Goal: Task Accomplishment & Management: Use online tool/utility

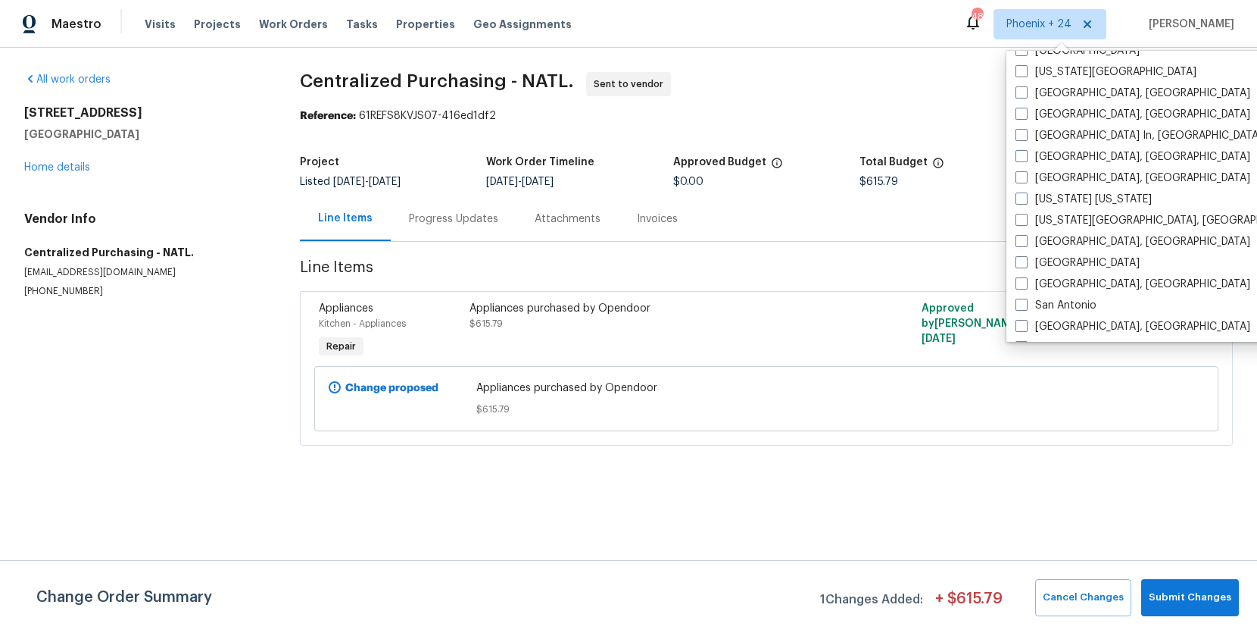
scroll to position [1015, 0]
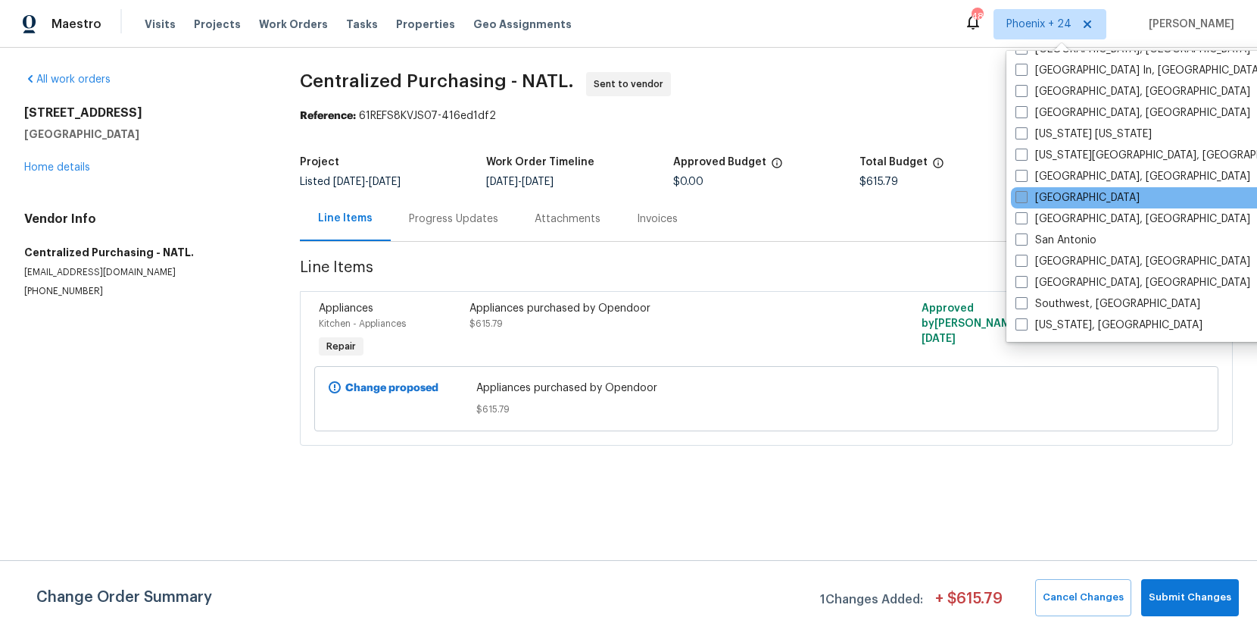
click at [1035, 191] on label "[GEOGRAPHIC_DATA]" at bounding box center [1078, 197] width 124 height 15
click at [1026, 191] on input "[GEOGRAPHIC_DATA]" at bounding box center [1021, 195] width 10 height 10
checkbox input "true"
drag, startPoint x: 427, startPoint y: 21, endPoint x: 306, endPoint y: 11, distance: 121.7
click at [407, 20] on span "Properties" at bounding box center [425, 24] width 59 height 15
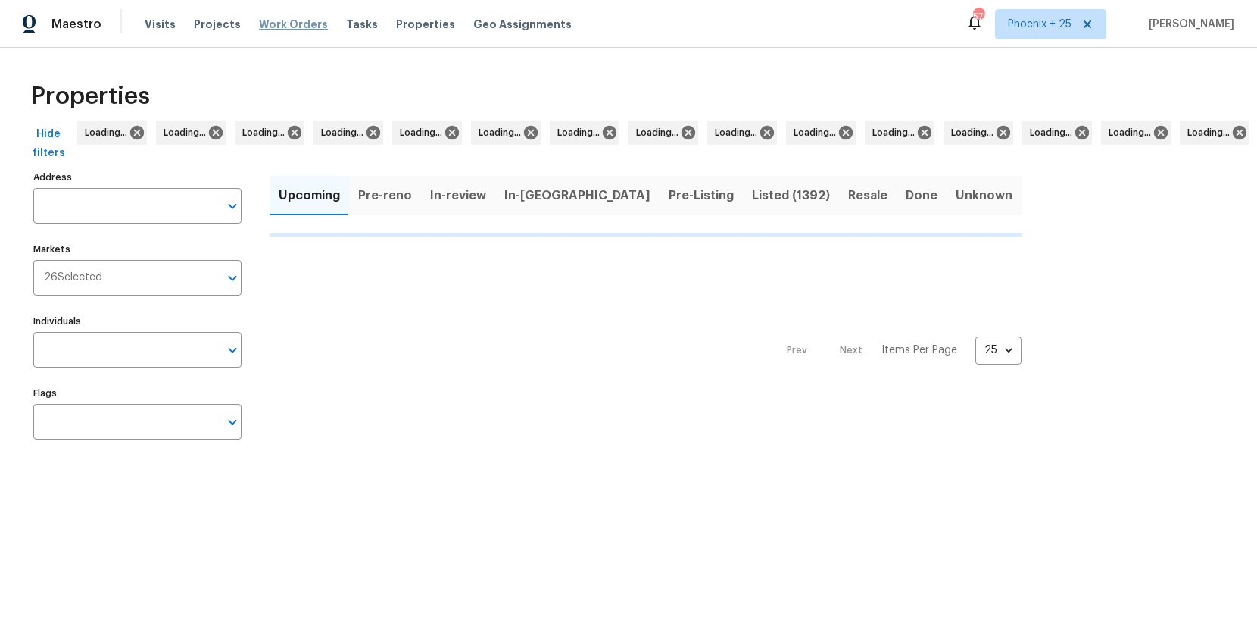
click at [286, 24] on span "Work Orders" at bounding box center [293, 24] width 69 height 15
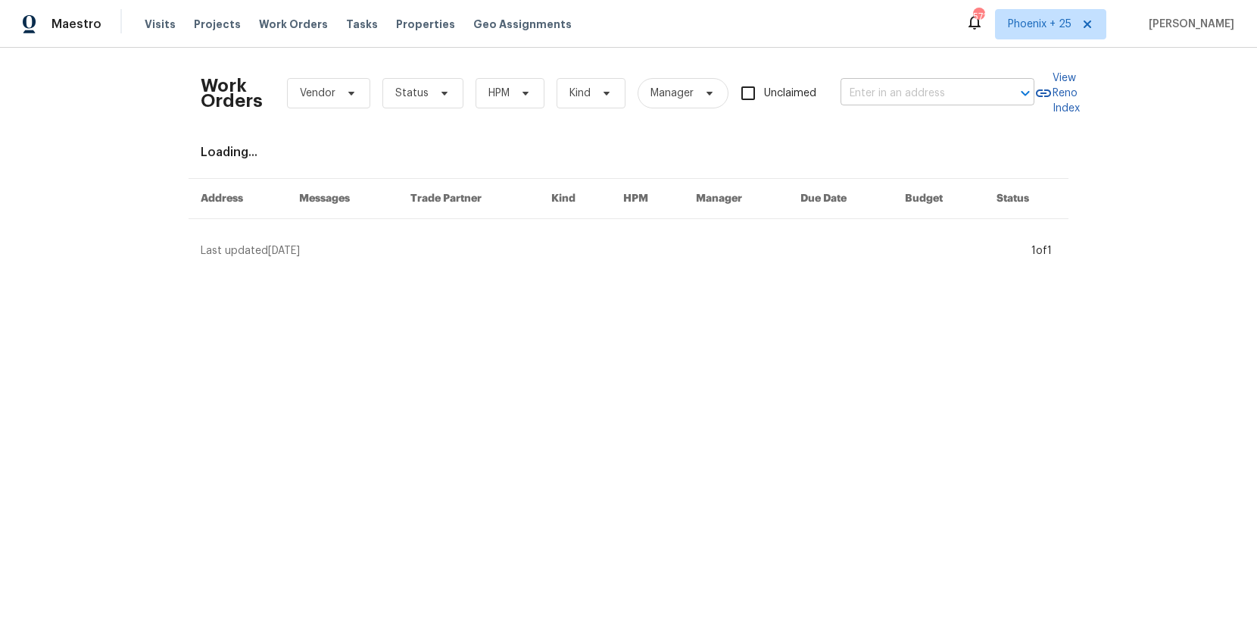
click at [873, 104] on input "text" at bounding box center [917, 93] width 152 height 23
paste input "[STREET_ADDRESS]"
type input "[STREET_ADDRESS]"
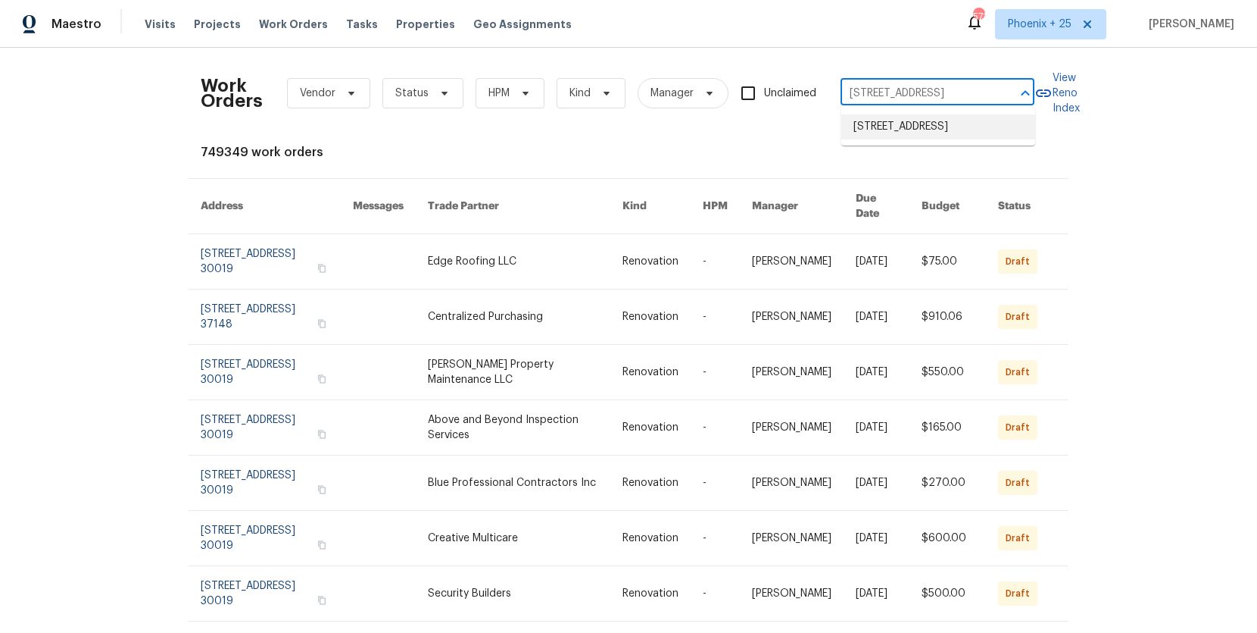
click at [882, 130] on li "[STREET_ADDRESS]" at bounding box center [939, 126] width 194 height 25
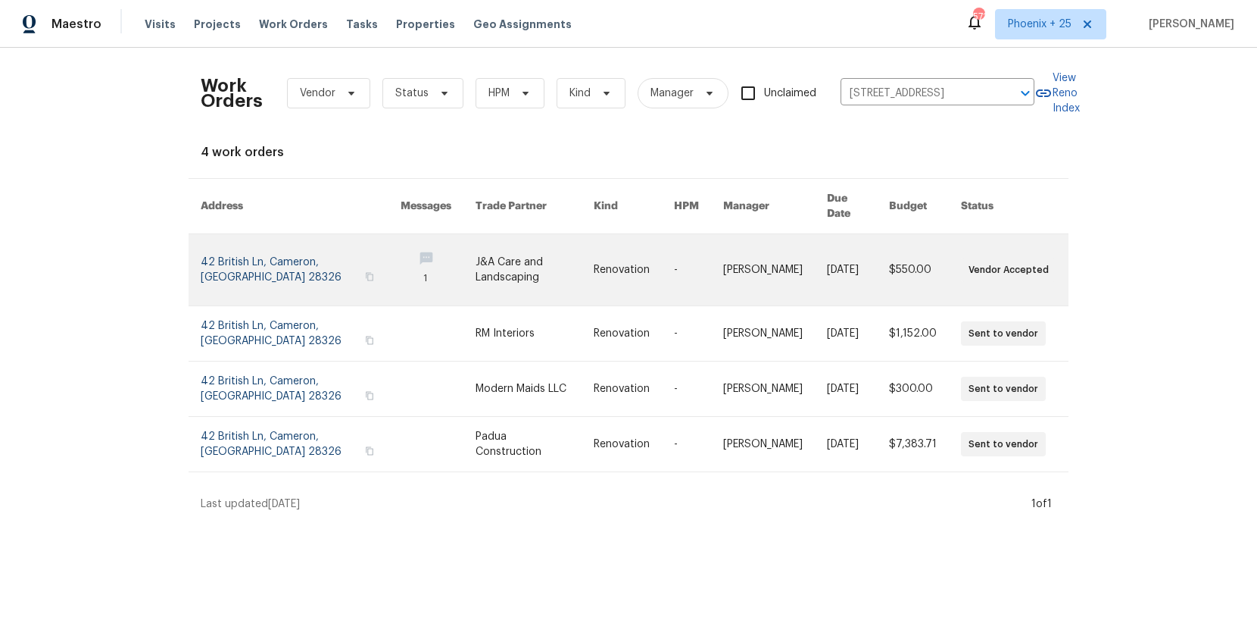
click at [476, 261] on link at bounding box center [535, 269] width 118 height 71
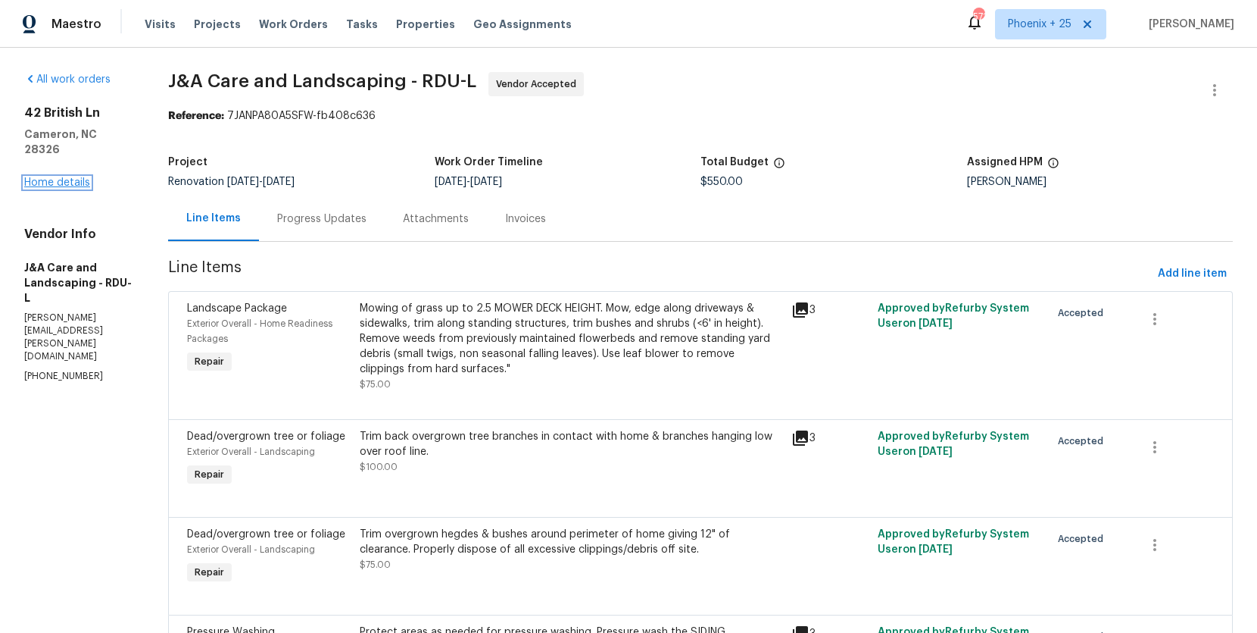
click at [43, 177] on link "Home details" at bounding box center [57, 182] width 66 height 11
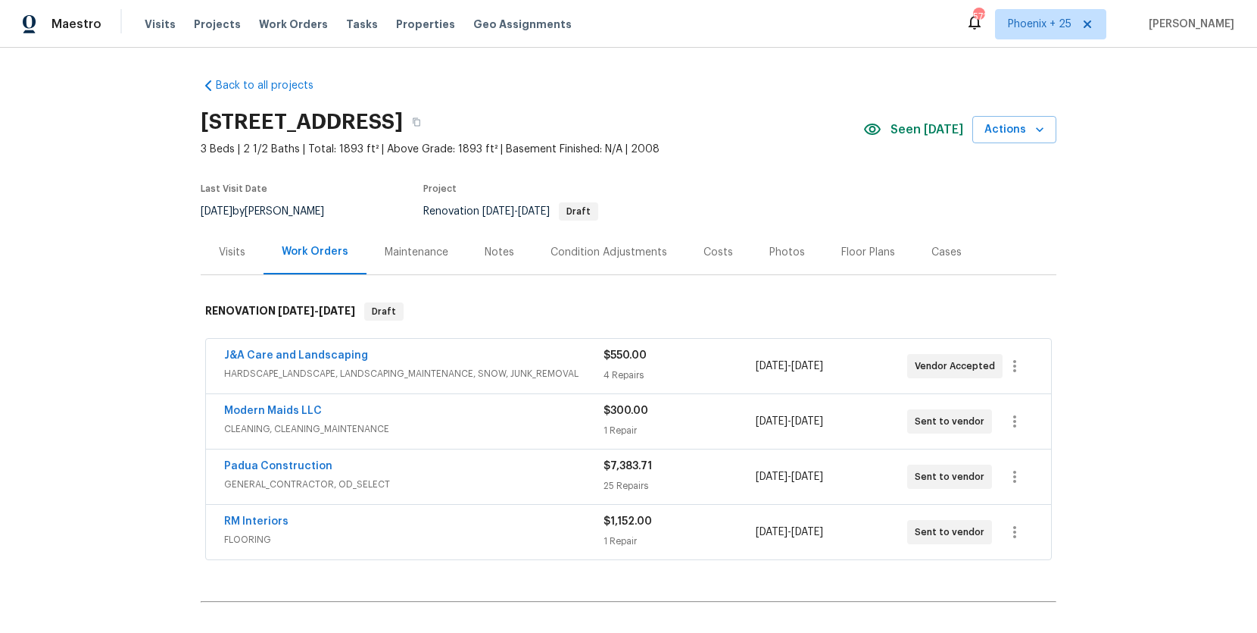
scroll to position [164, 0]
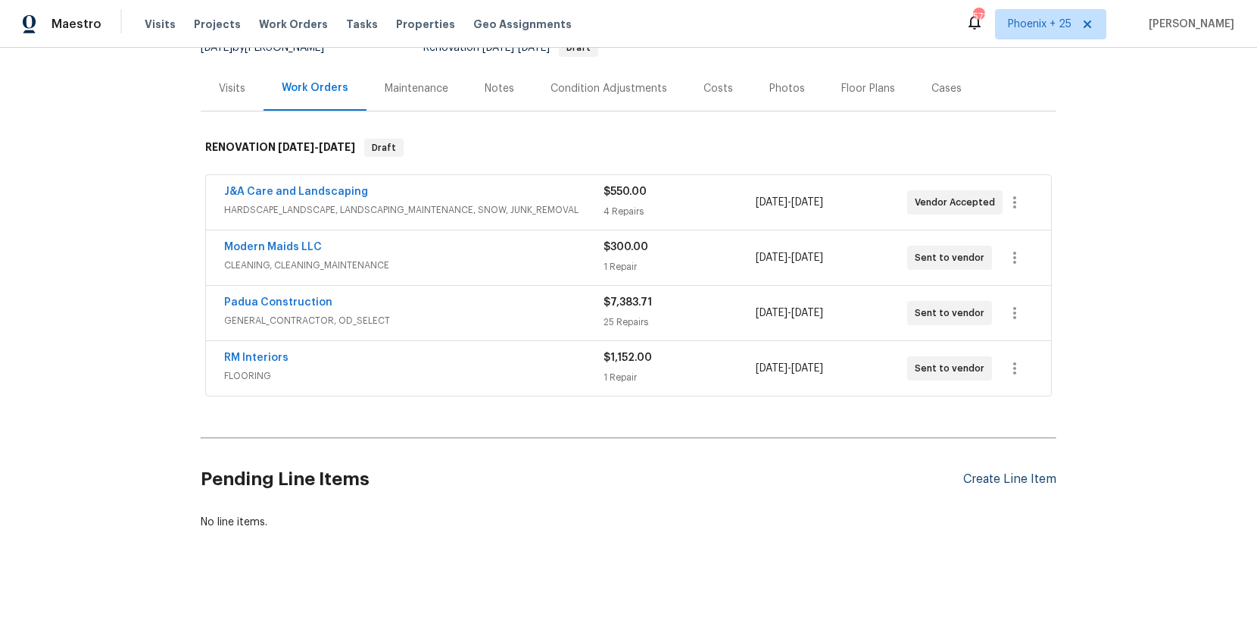
click at [979, 482] on div "Create Line Item" at bounding box center [1010, 479] width 93 height 14
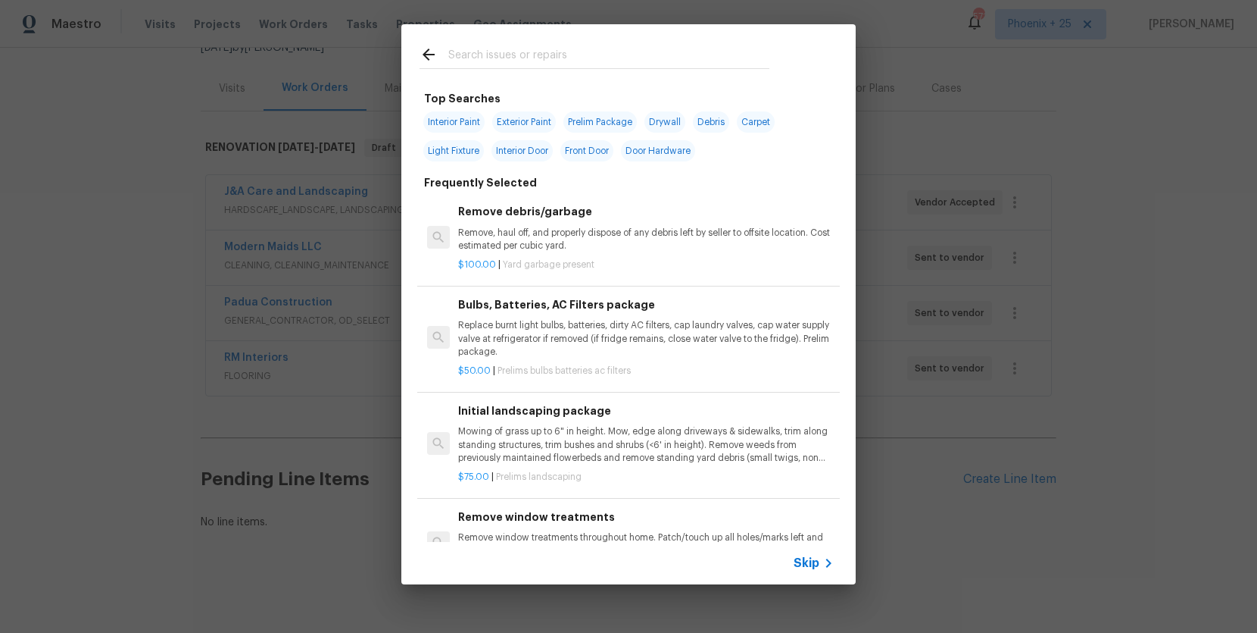
click at [539, 61] on input "text" at bounding box center [608, 56] width 321 height 23
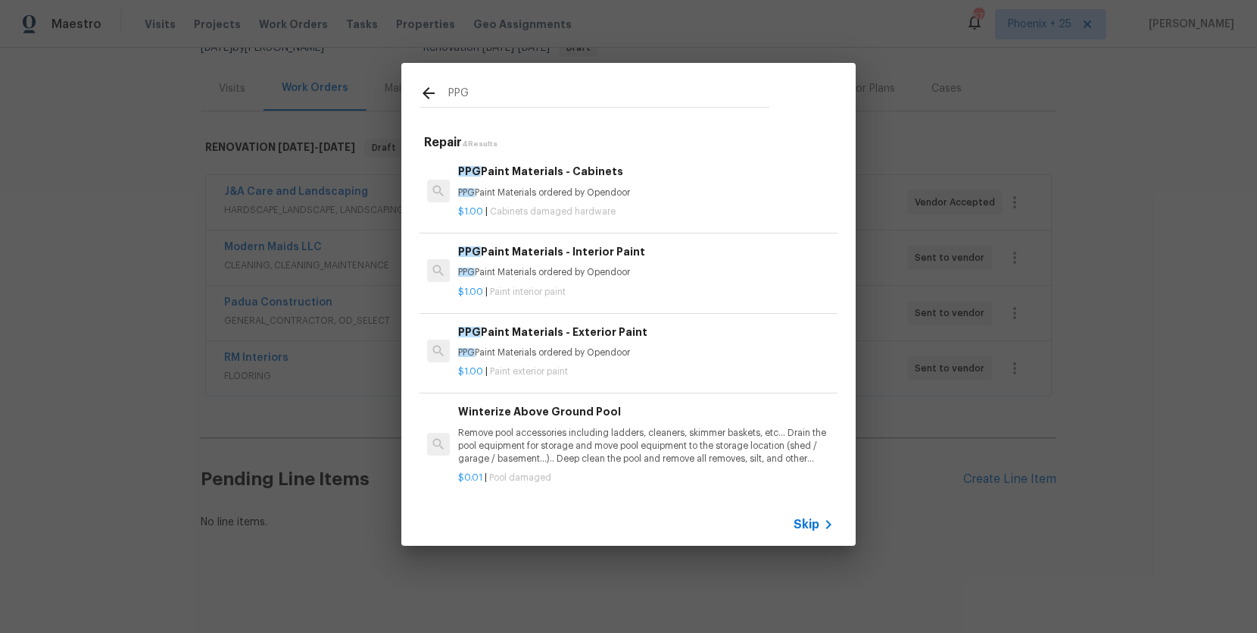
type input "PPG"
click at [641, 286] on p "$1.00 | Paint interior paint" at bounding box center [646, 292] width 376 height 13
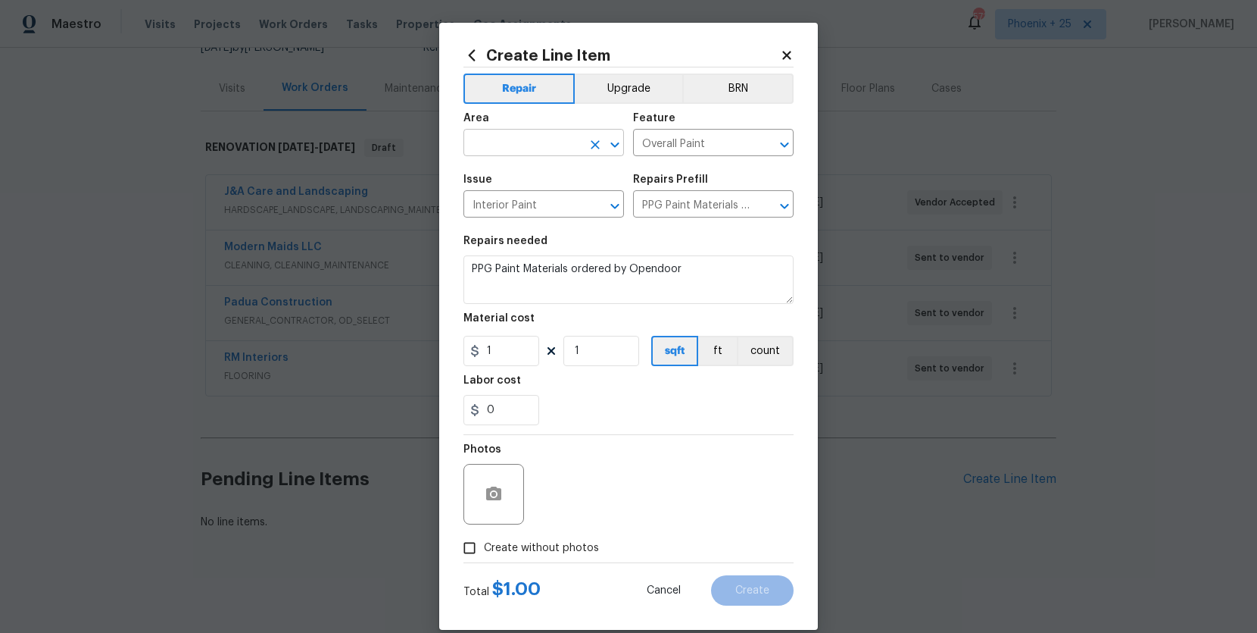
click at [539, 145] on input "text" at bounding box center [523, 144] width 118 height 23
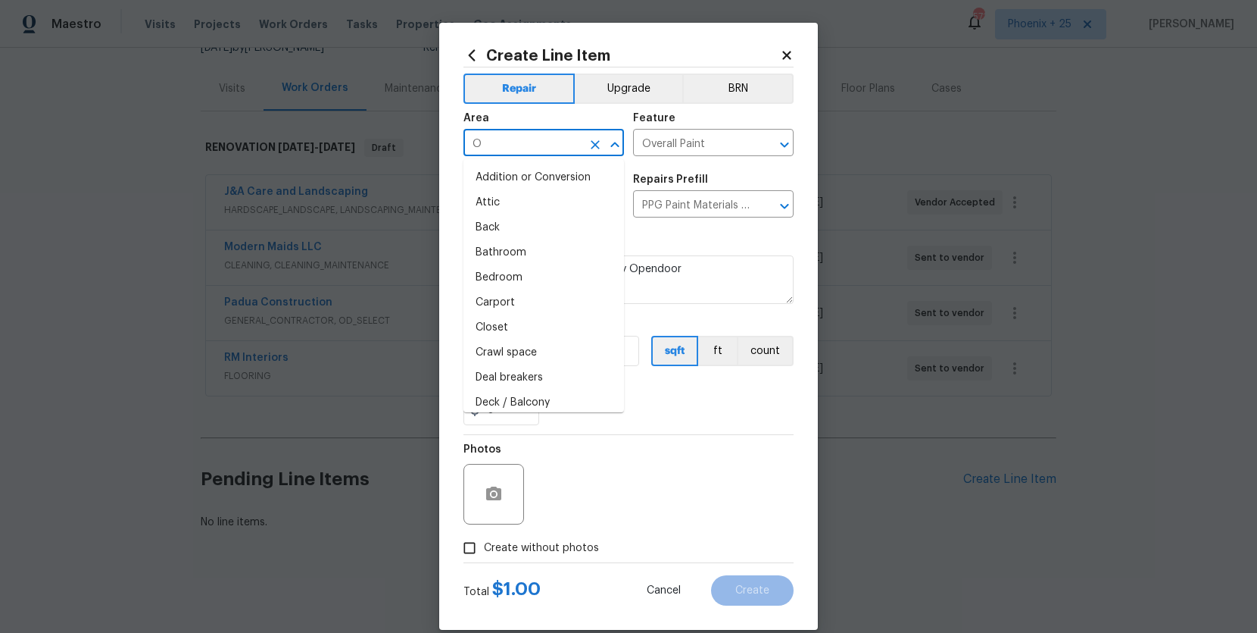
type input "OV"
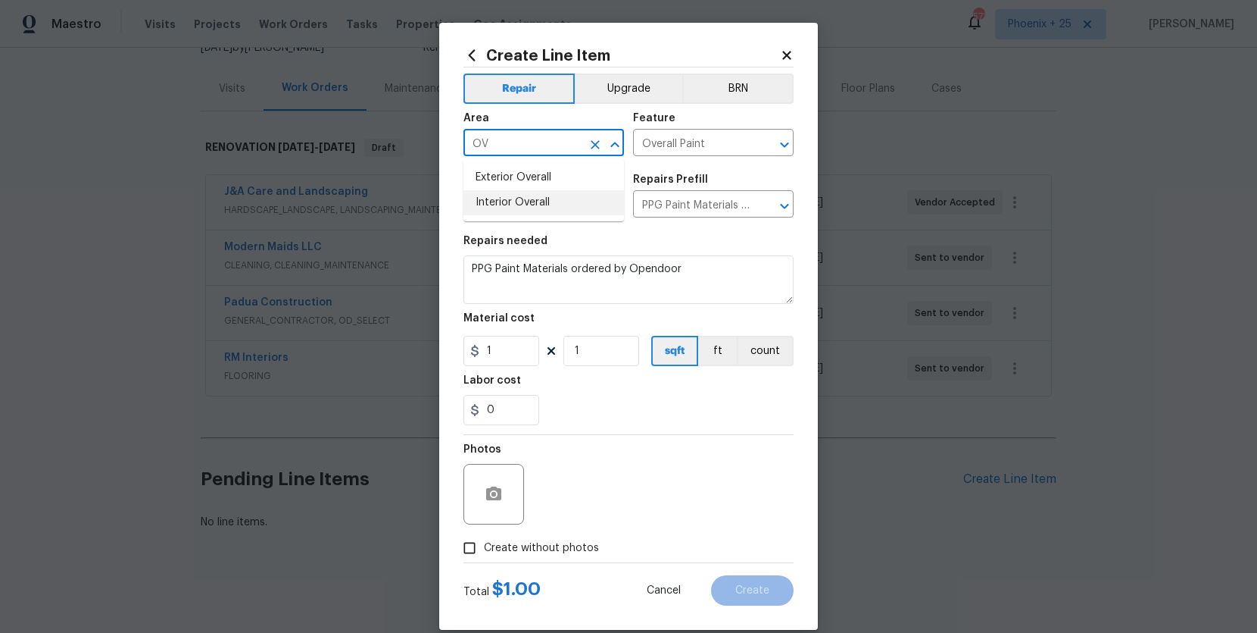
click at [484, 198] on li "Interior Overall" at bounding box center [544, 202] width 161 height 25
type input "Interior Overall"
drag, startPoint x: 648, startPoint y: 453, endPoint x: 536, endPoint y: 373, distance: 137.3
click at [636, 444] on div "Photos" at bounding box center [629, 484] width 330 height 98
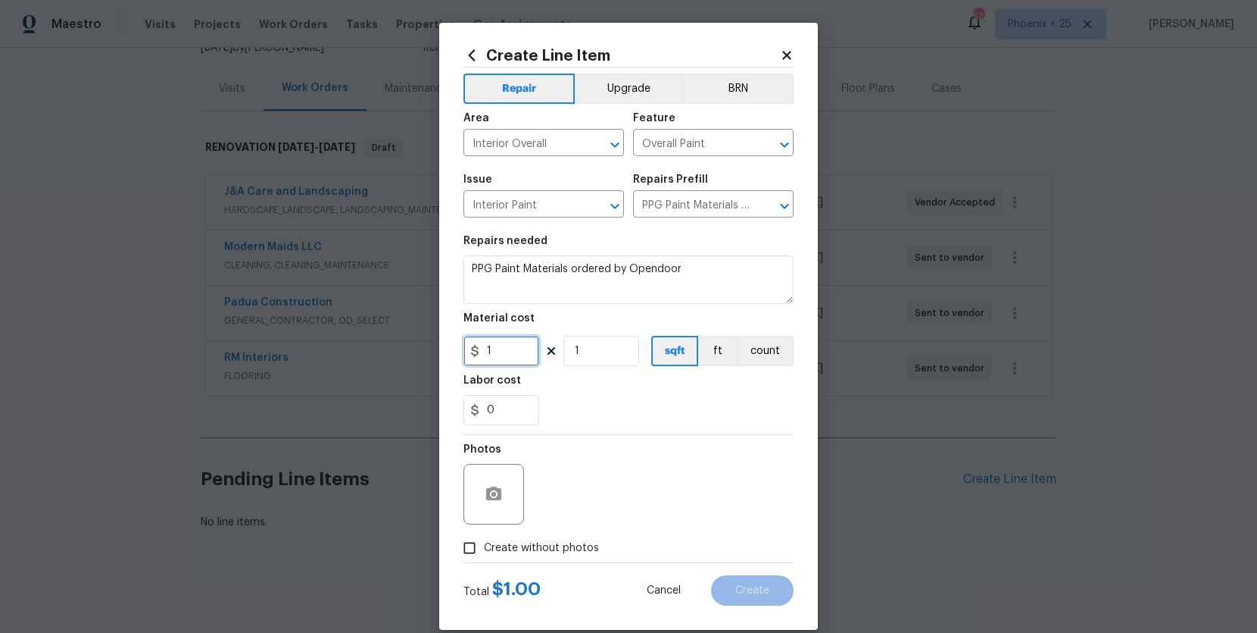
drag, startPoint x: 476, startPoint y: 342, endPoint x: 448, endPoint y: 342, distance: 28.0
click at [448, 342] on div "Create Line Item Repair Upgrade BRN Area Interior Overall ​ Feature Overall Pai…" at bounding box center [628, 326] width 379 height 607
type input "602.56"
click at [537, 545] on span "Create without photos" at bounding box center [541, 548] width 115 height 16
click at [484, 545] on input "Create without photos" at bounding box center [469, 547] width 29 height 29
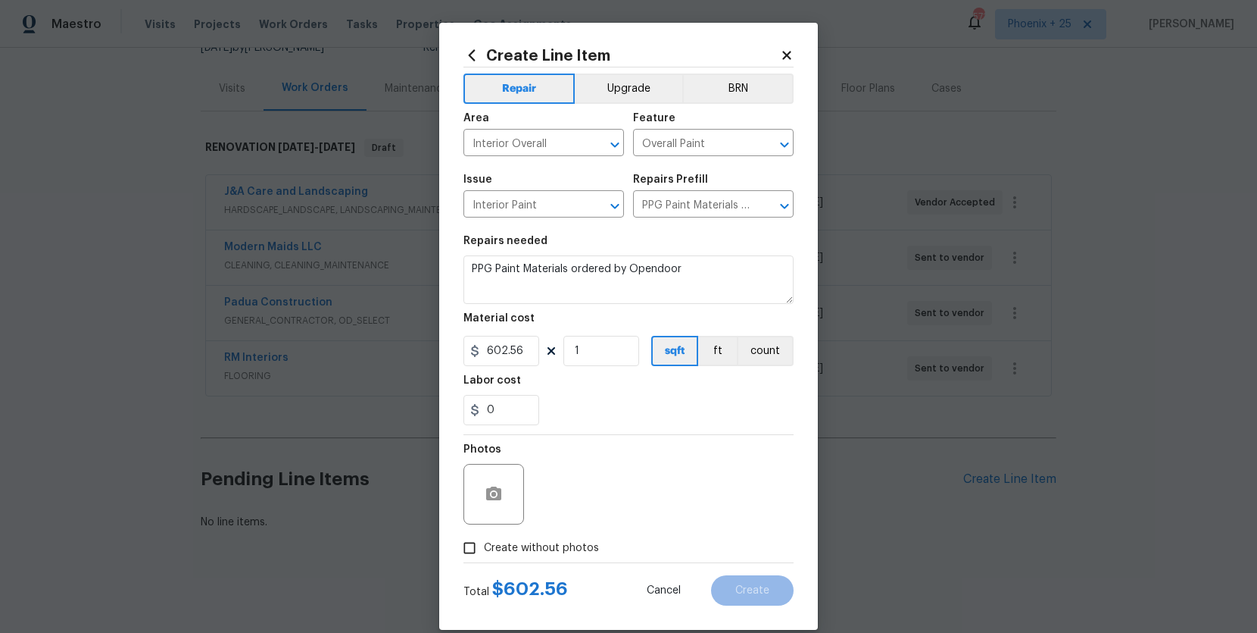
checkbox input "true"
click at [611, 453] on div "Reason*" at bounding box center [665, 454] width 258 height 20
click at [665, 492] on textarea at bounding box center [665, 494] width 258 height 61
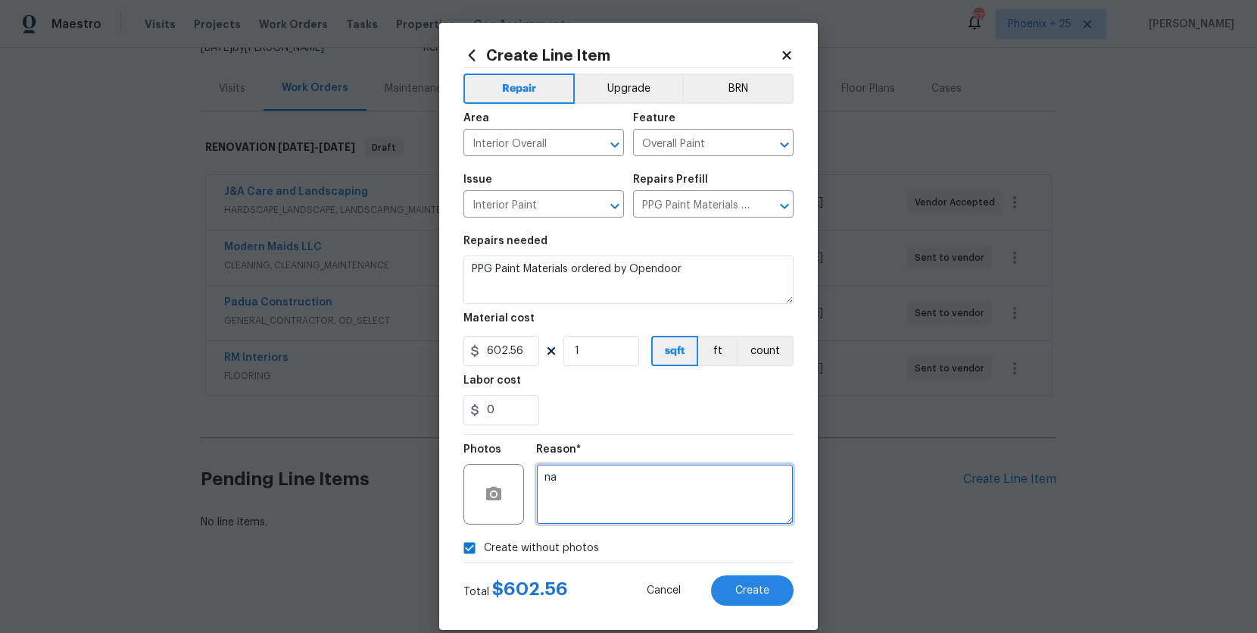
type textarea "n"
type textarea "NA"
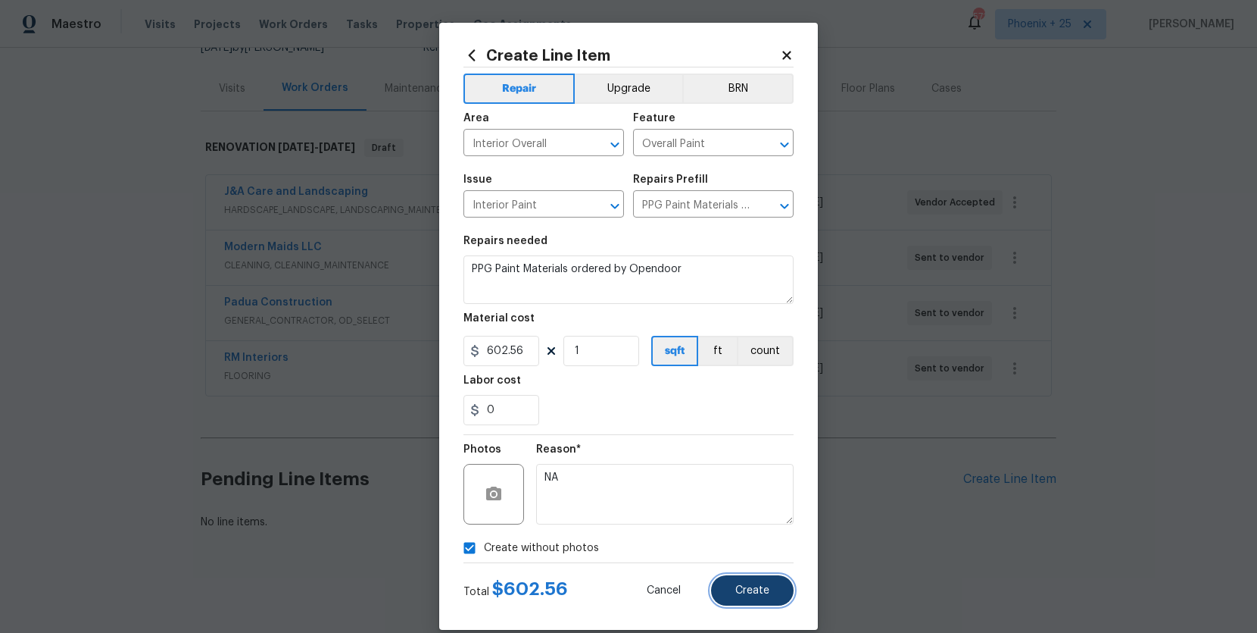
click at [773, 586] on button "Create" at bounding box center [752, 590] width 83 height 30
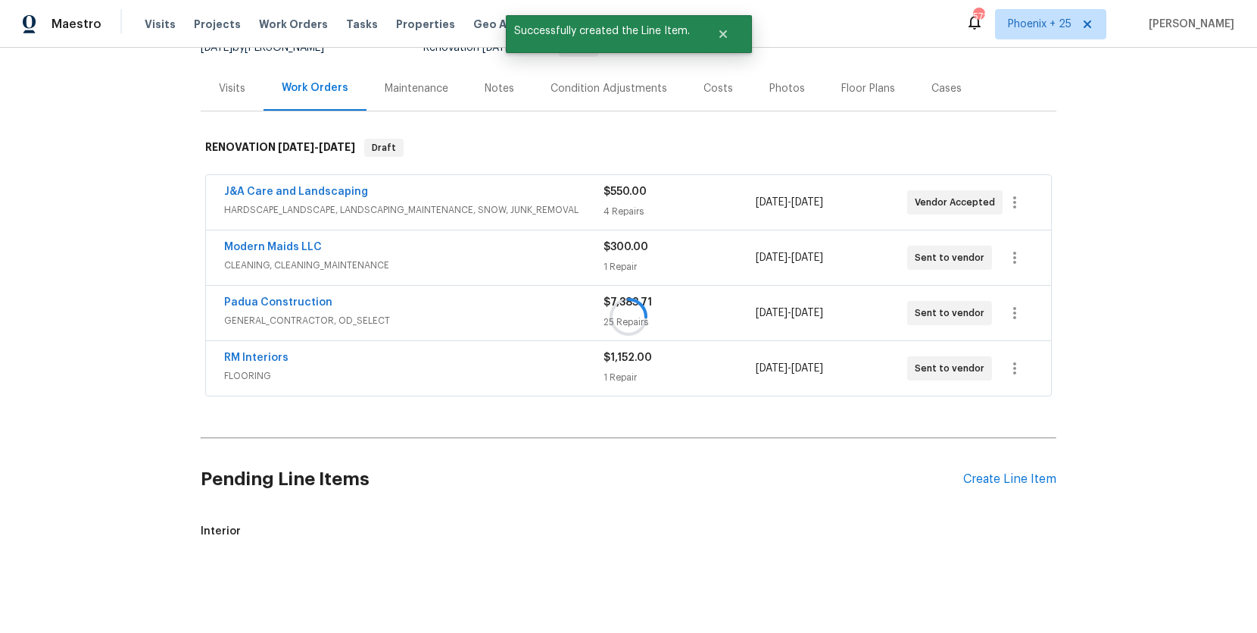
click at [993, 471] on div at bounding box center [628, 316] width 1257 height 633
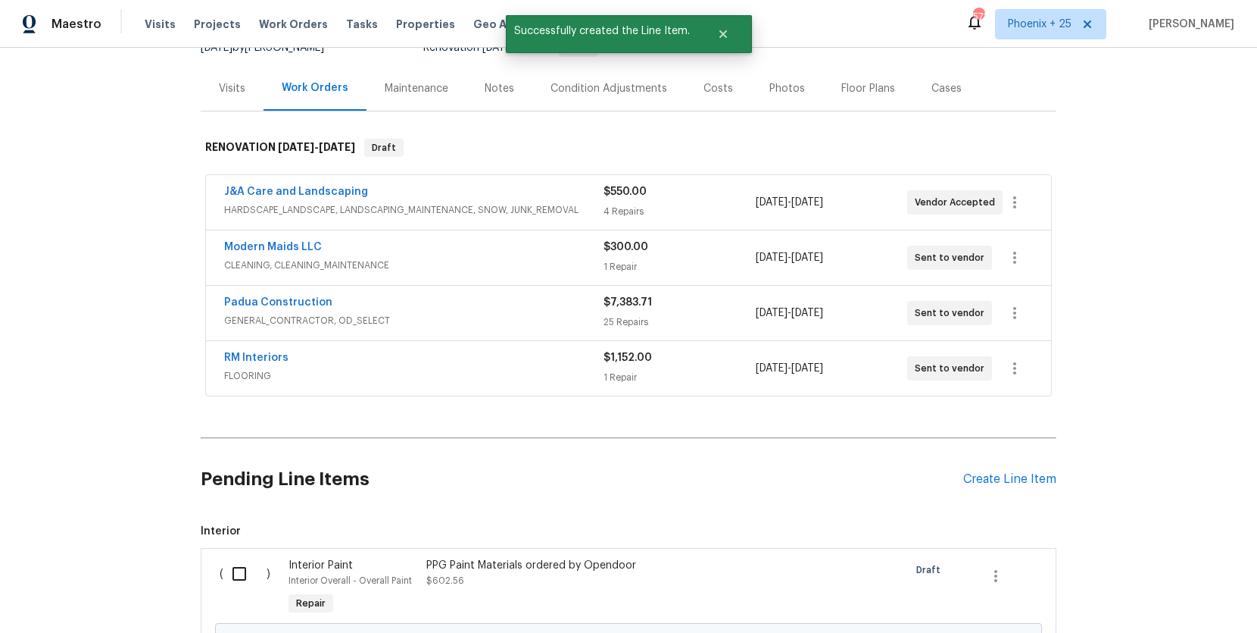
click at [972, 467] on div "Pending Line Items Create Line Item" at bounding box center [629, 479] width 856 height 70
click at [1016, 495] on div "Pending Line Items Create Line Item" at bounding box center [629, 479] width 856 height 70
click at [1004, 481] on div "Create Line Item" at bounding box center [1010, 479] width 93 height 14
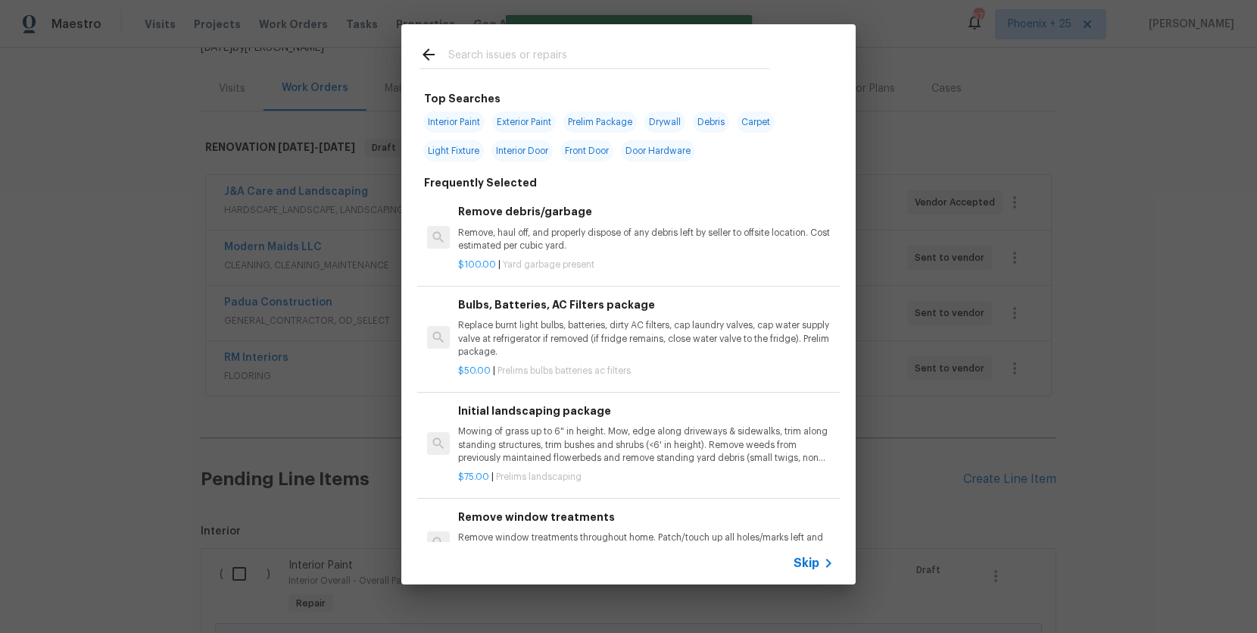
click at [522, 53] on input "text" at bounding box center [608, 56] width 321 height 23
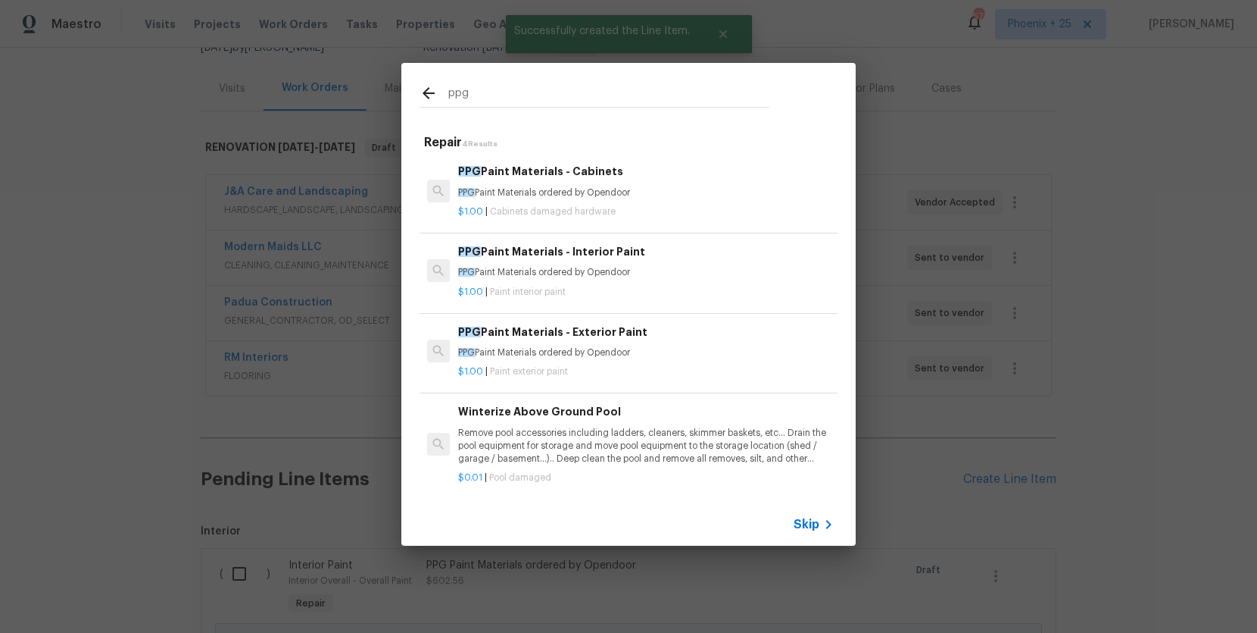
type input "ppg"
click at [637, 212] on p "$1.00 | Cabinets damaged hardware" at bounding box center [646, 211] width 376 height 13
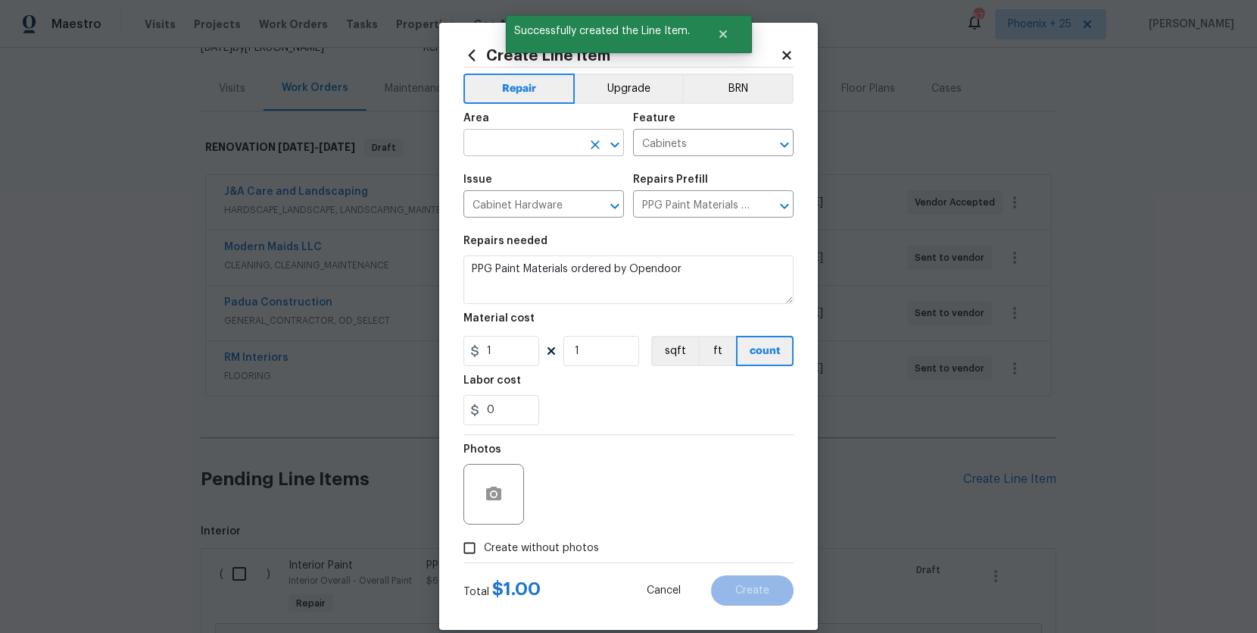
click at [533, 144] on input "text" at bounding box center [523, 144] width 118 height 23
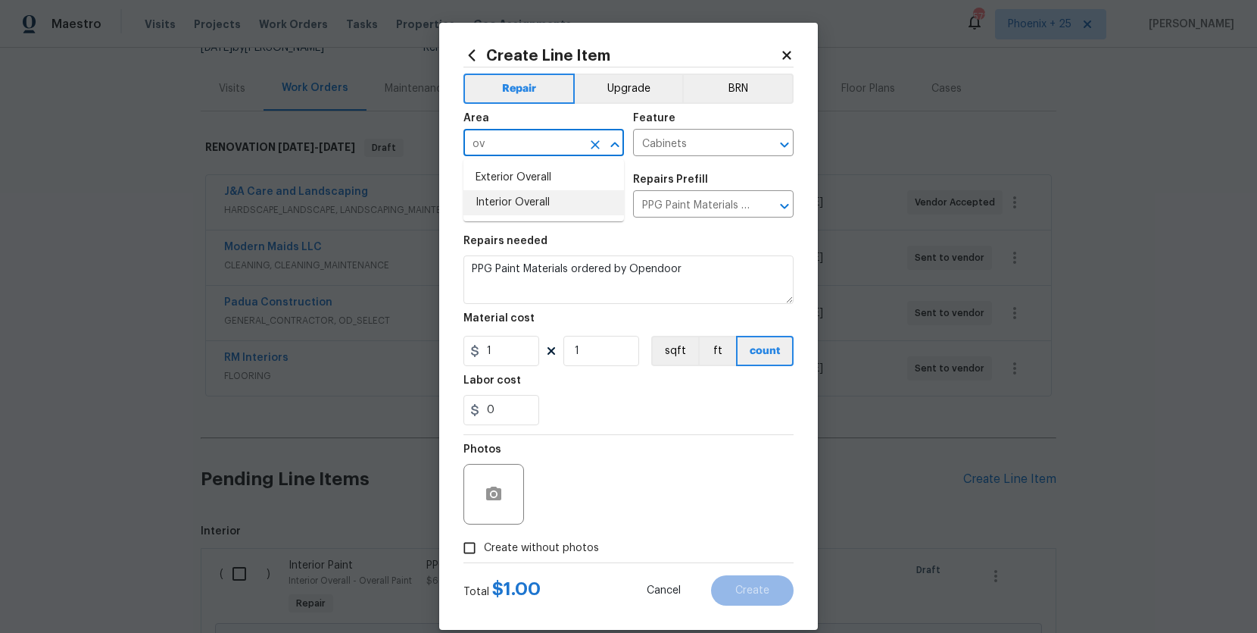
click at [568, 205] on li "Interior Overall" at bounding box center [544, 202] width 161 height 25
type input "Interior Overall"
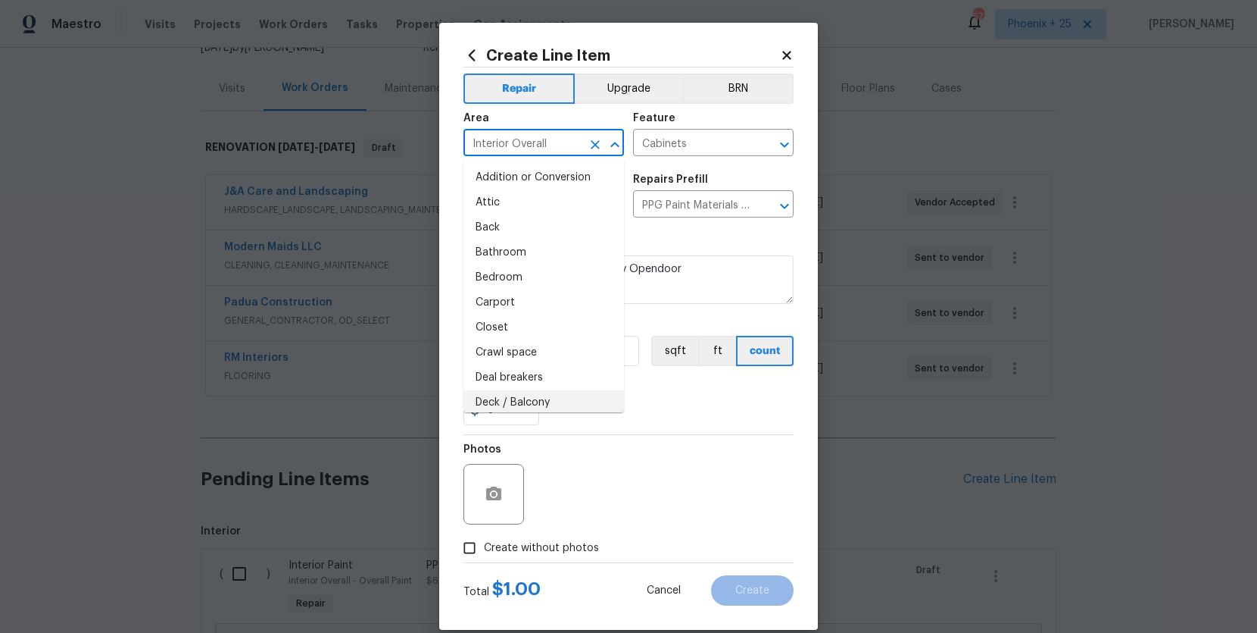
drag, startPoint x: 607, startPoint y: 433, endPoint x: 590, endPoint y: 408, distance: 30.0
click at [607, 434] on div at bounding box center [629, 434] width 330 height 1
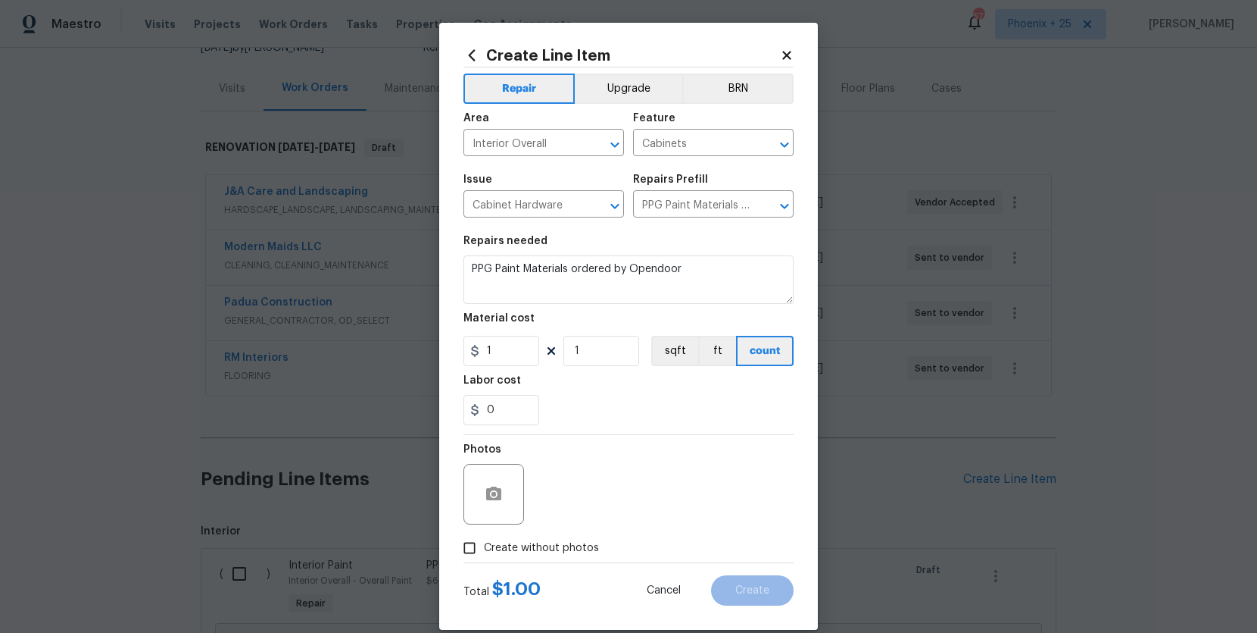
drag, startPoint x: 505, startPoint y: 331, endPoint x: 504, endPoint y: 342, distance: 10.7
click at [504, 336] on figure "Material cost 1 1 sqft ft count" at bounding box center [629, 339] width 330 height 53
click at [504, 345] on input "1" at bounding box center [502, 351] width 76 height 30
drag, startPoint x: 498, startPoint y: 348, endPoint x: 475, endPoint y: 345, distance: 22.8
click at [475, 345] on div "1" at bounding box center [502, 351] width 76 height 30
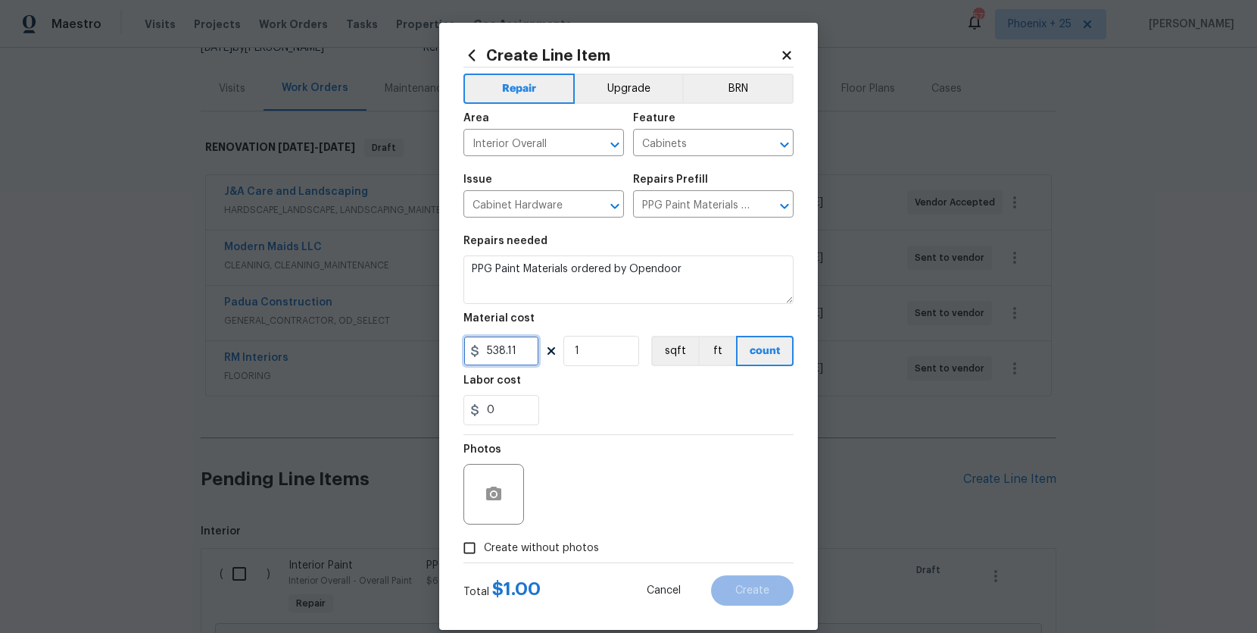
type input "538.11"
click at [551, 552] on span "Create without photos" at bounding box center [541, 548] width 115 height 16
click at [484, 552] on input "Create without photos" at bounding box center [469, 547] width 29 height 29
checkbox input "true"
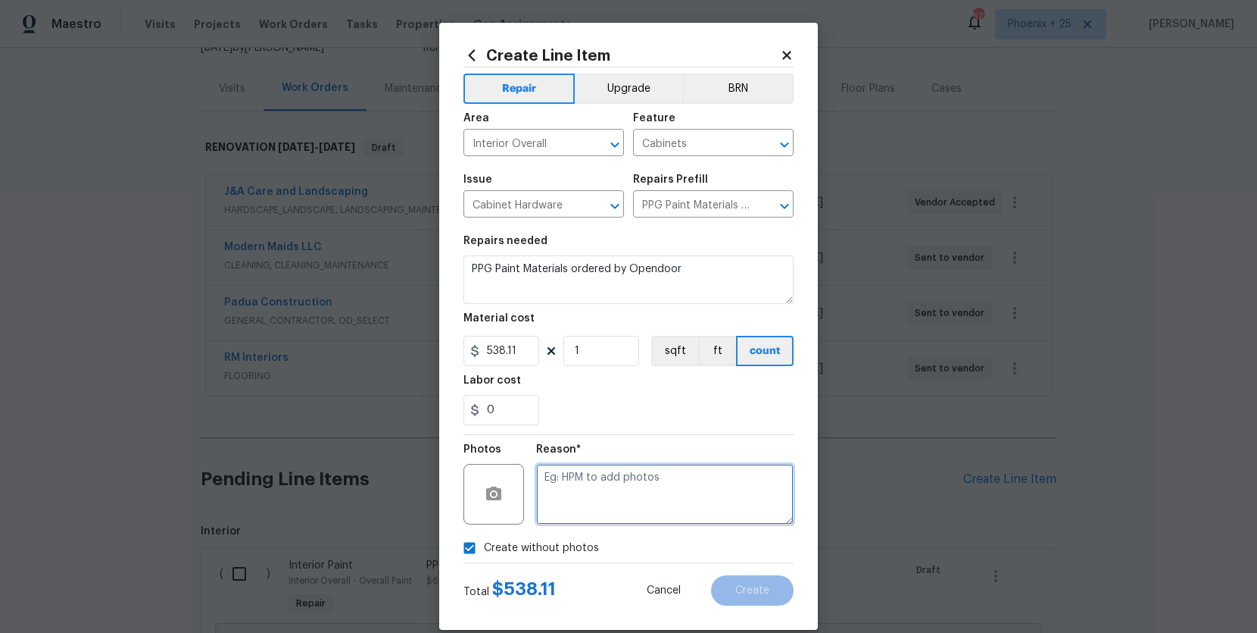
click at [573, 495] on textarea at bounding box center [665, 494] width 258 height 61
type textarea "NA"
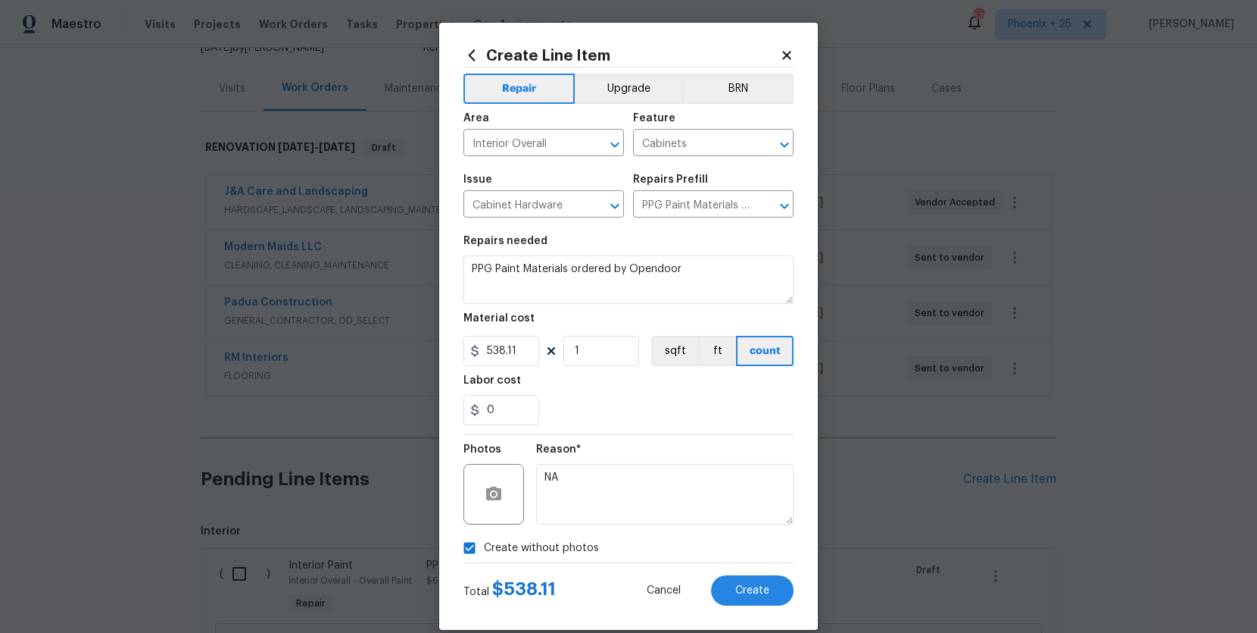
click at [736, 570] on div "Total $ 538.11 Cancel Create" at bounding box center [629, 584] width 330 height 42
click at [741, 575] on button "Create" at bounding box center [752, 590] width 83 height 30
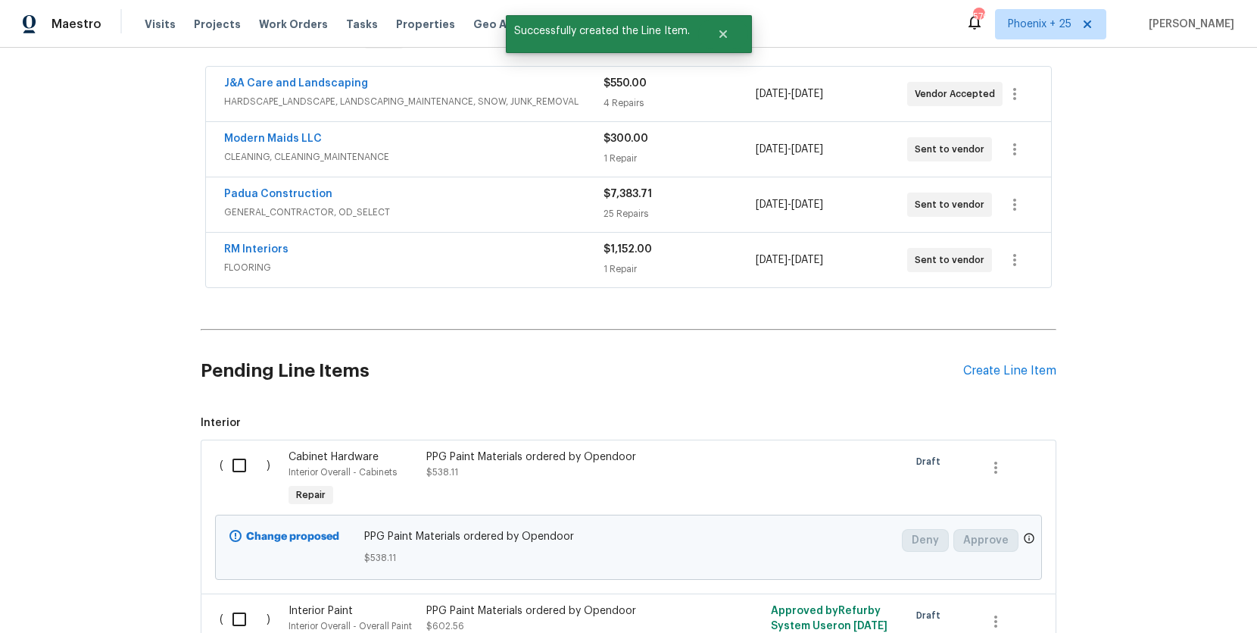
scroll to position [434, 0]
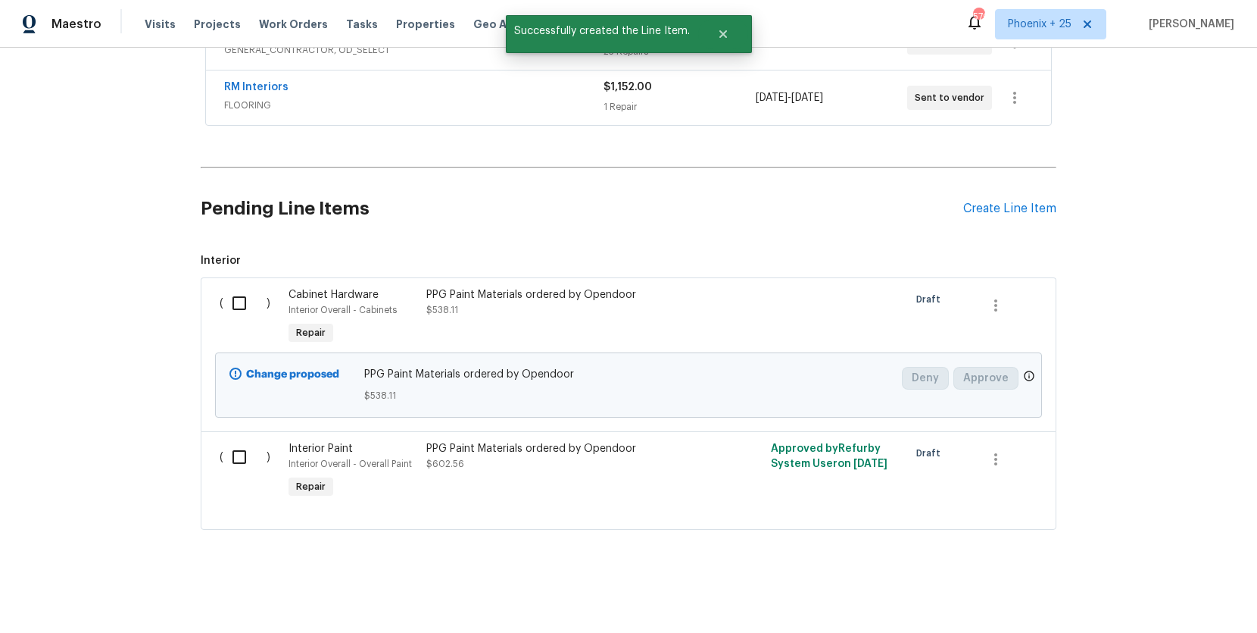
click at [226, 289] on input "checkbox" at bounding box center [244, 303] width 43 height 32
checkbox input "true"
click at [245, 431] on div "( ) Interior Paint Interior Overall - Overall Paint Repair PPG Paint Materials …" at bounding box center [629, 480] width 856 height 98
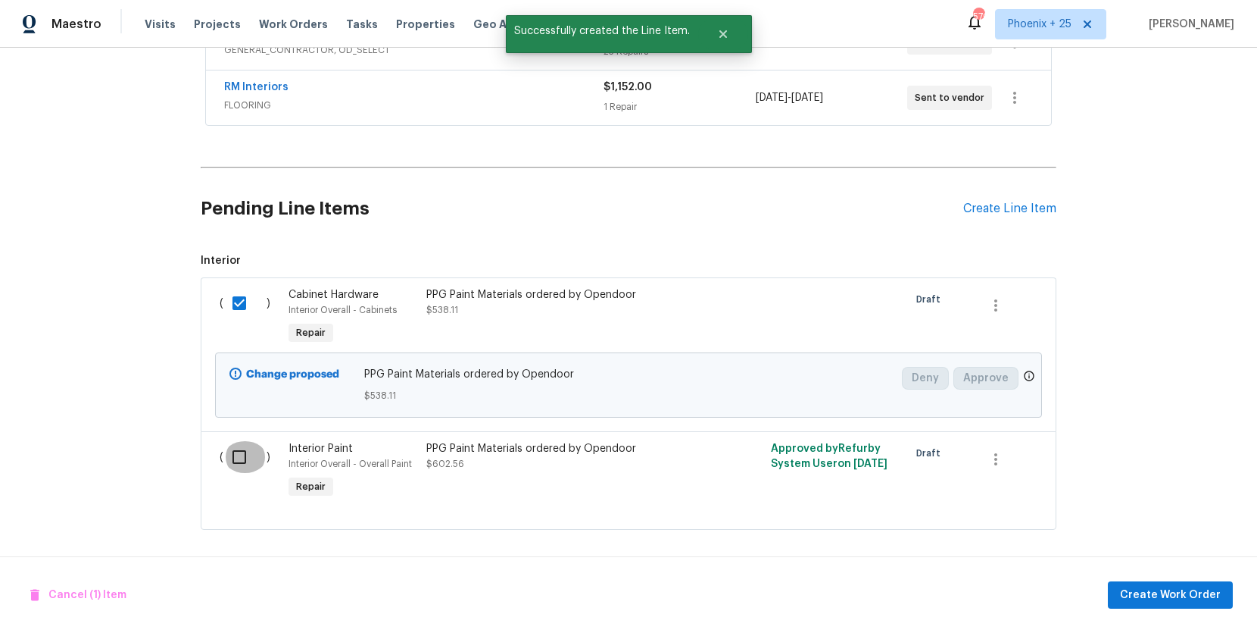
click at [248, 461] on input "checkbox" at bounding box center [244, 457] width 43 height 32
click at [1135, 602] on span "Create Work Order" at bounding box center [1170, 595] width 101 height 19
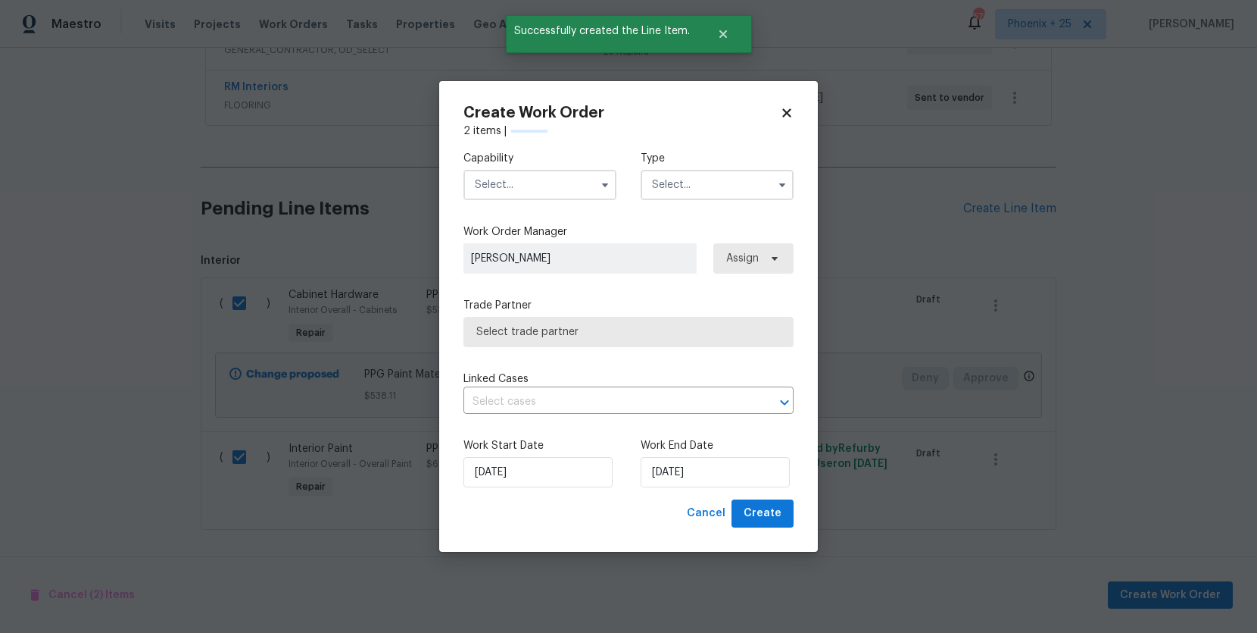
checkbox input "false"
click at [553, 184] on input "text" at bounding box center [540, 185] width 153 height 30
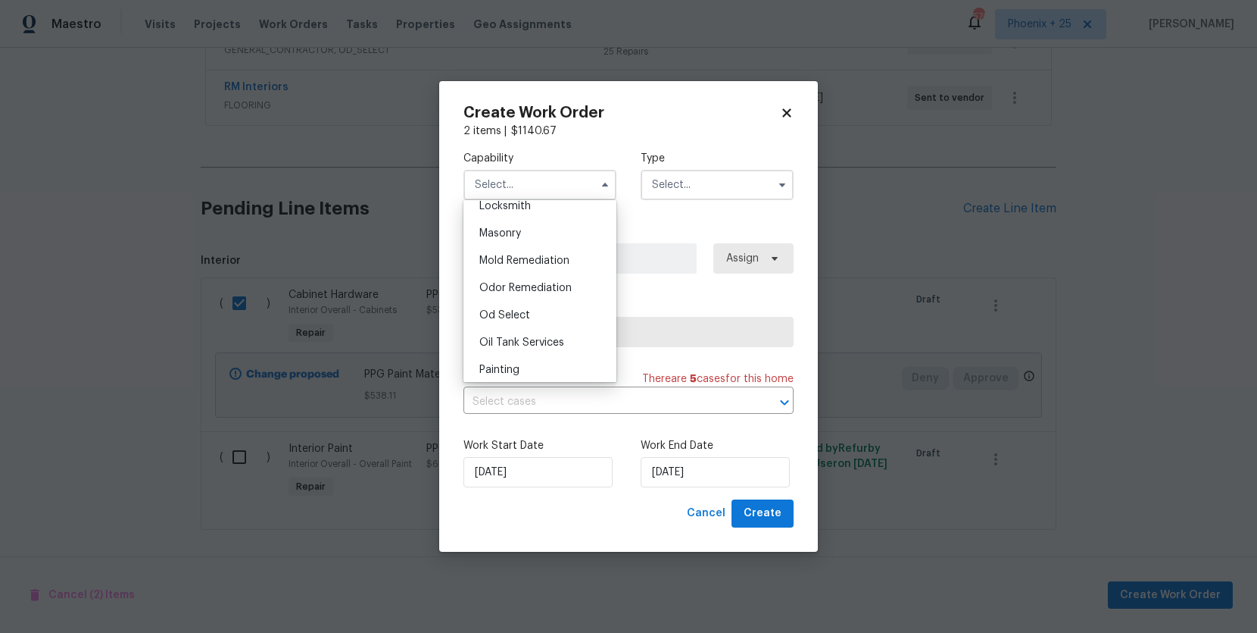
scroll to position [1139, 0]
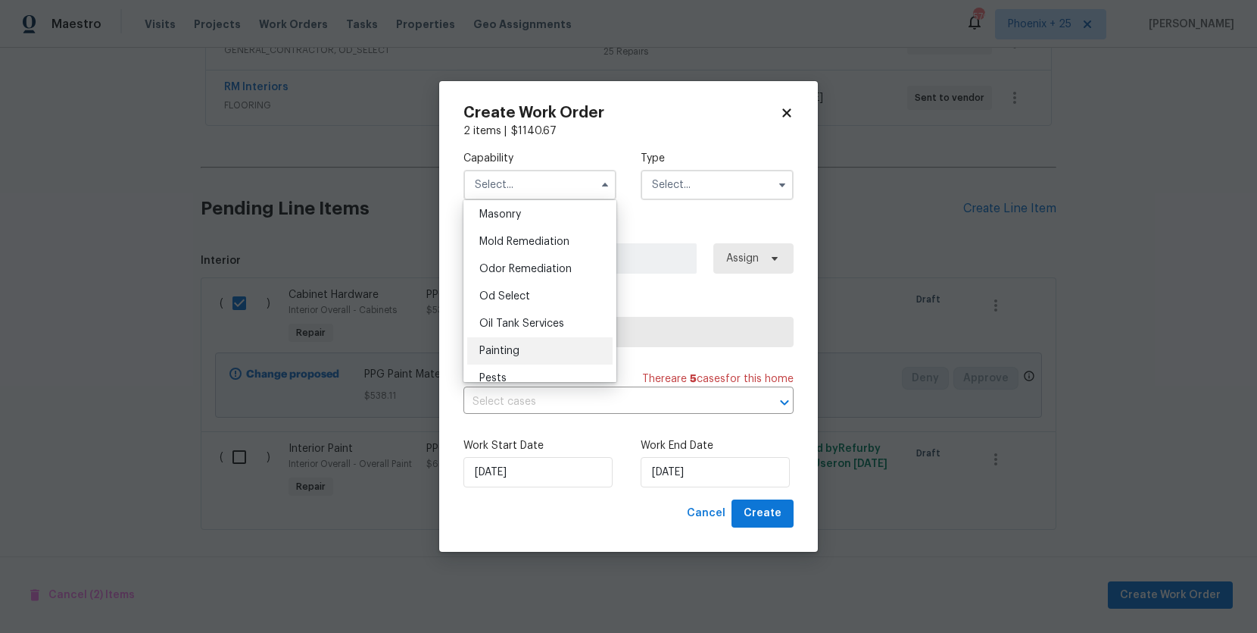
click at [539, 348] on div "Painting" at bounding box center [539, 350] width 145 height 27
type input "Painting"
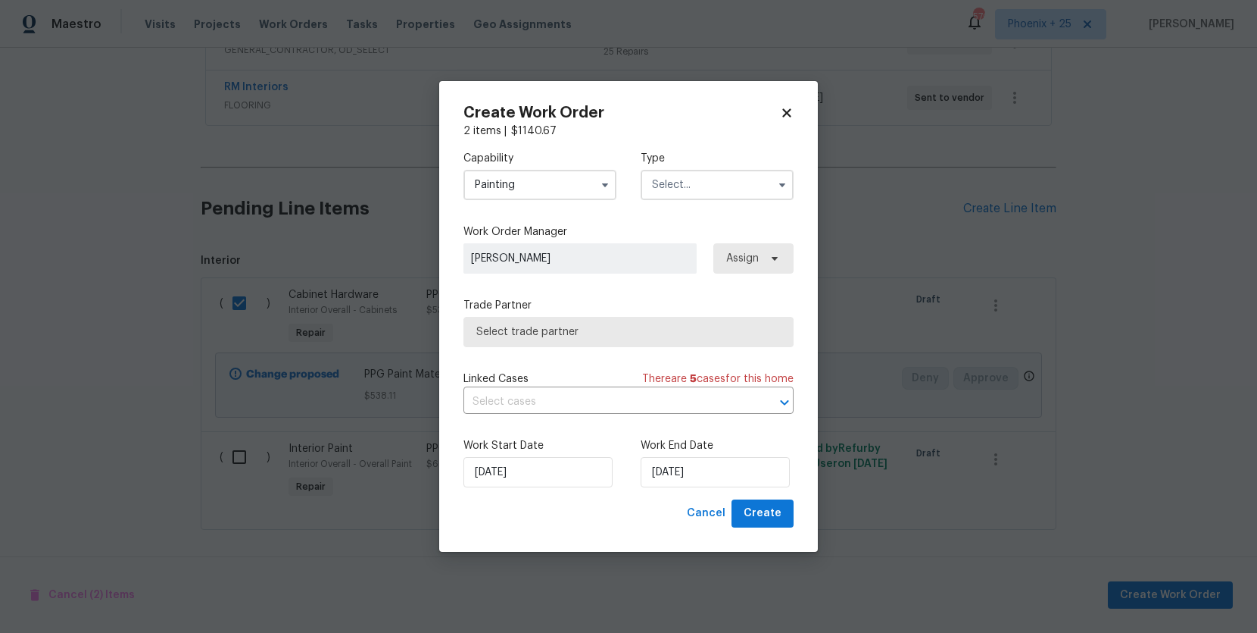
click at [672, 190] on input "text" at bounding box center [717, 185] width 153 height 30
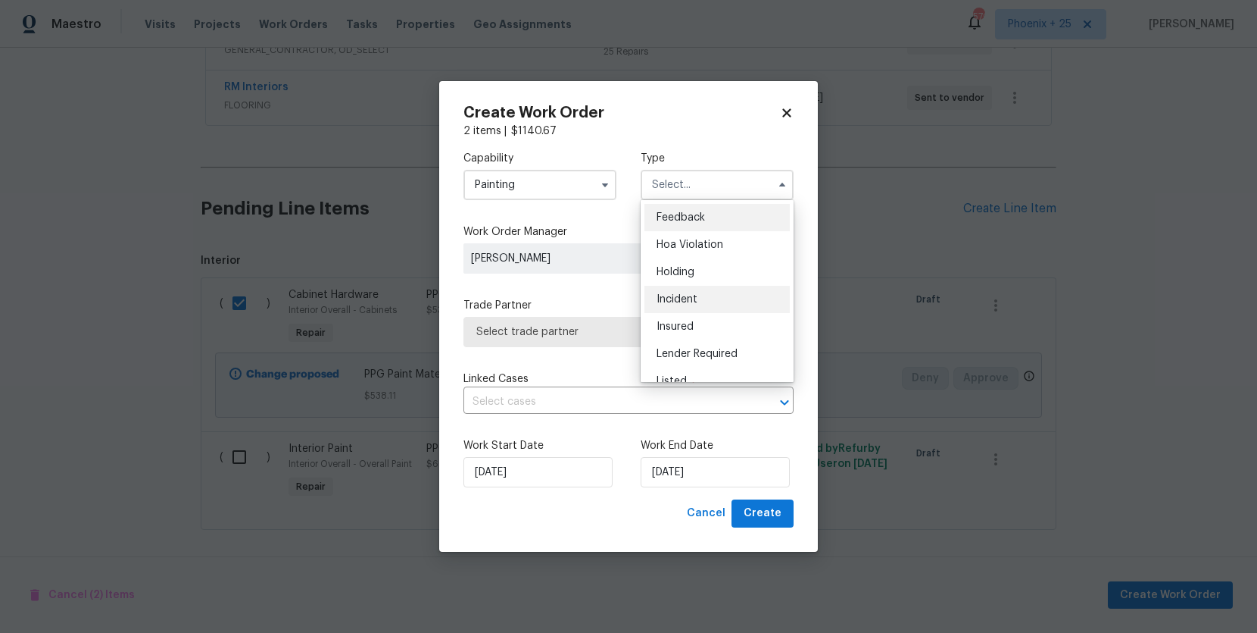
scroll to position [344, 0]
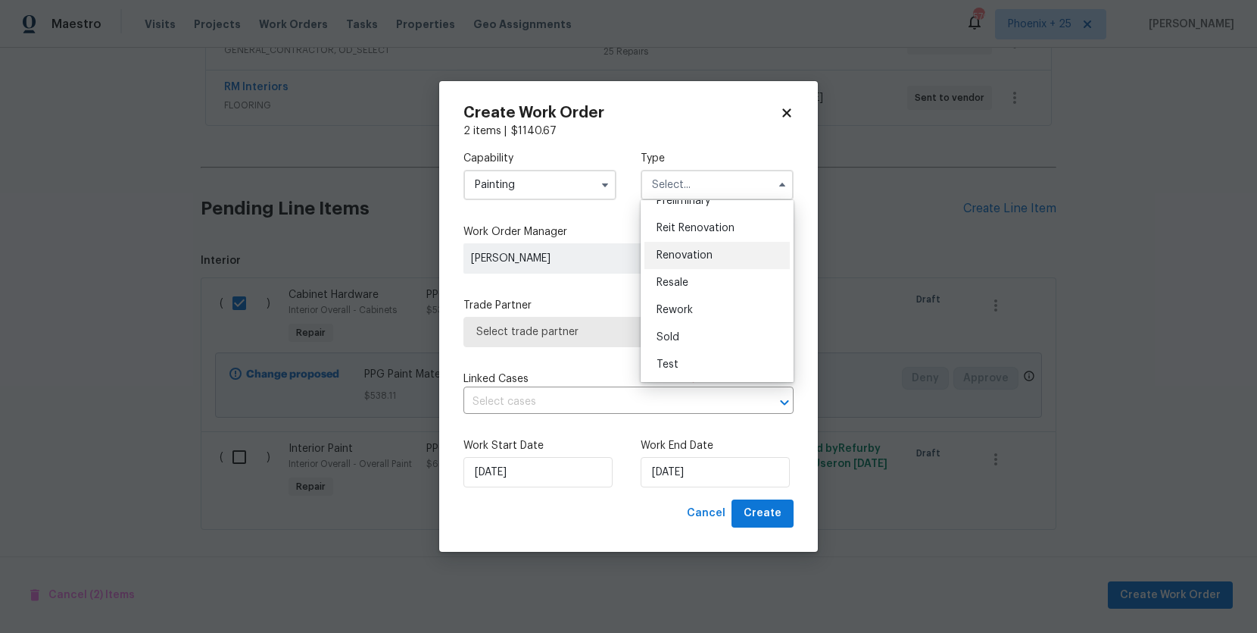
click at [711, 261] on div "Renovation" at bounding box center [717, 255] width 145 height 27
type input "Renovation"
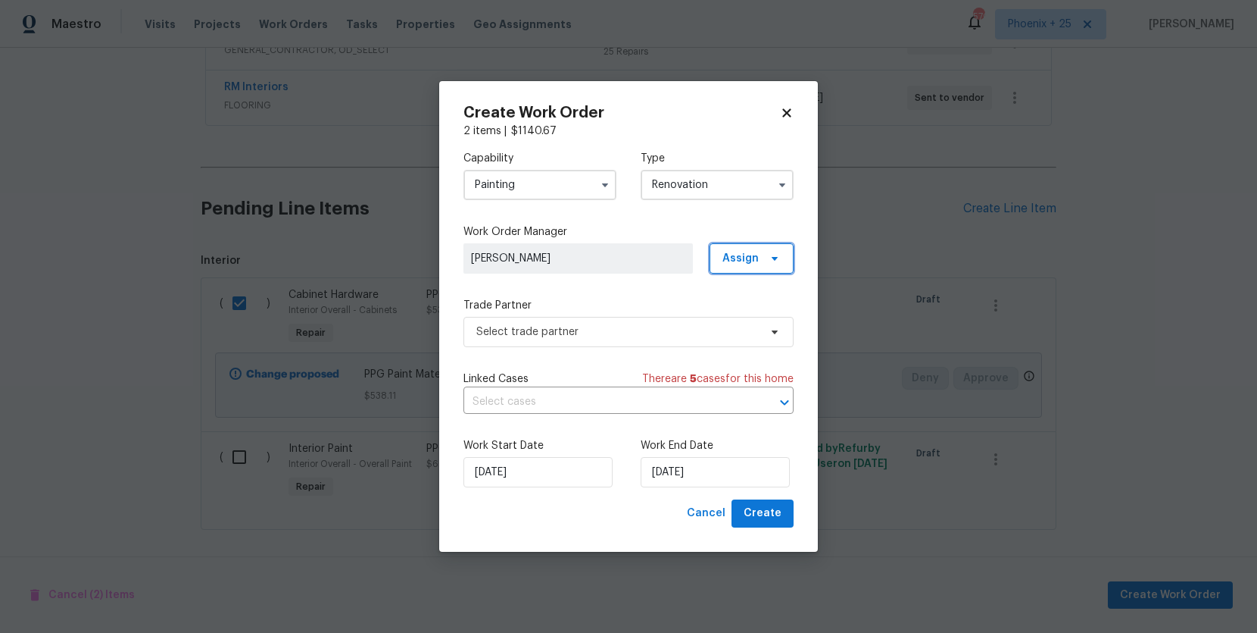
click at [745, 272] on span "Assign" at bounding box center [752, 258] width 84 height 30
click at [735, 316] on div "Assign to me" at bounding box center [754, 322] width 66 height 15
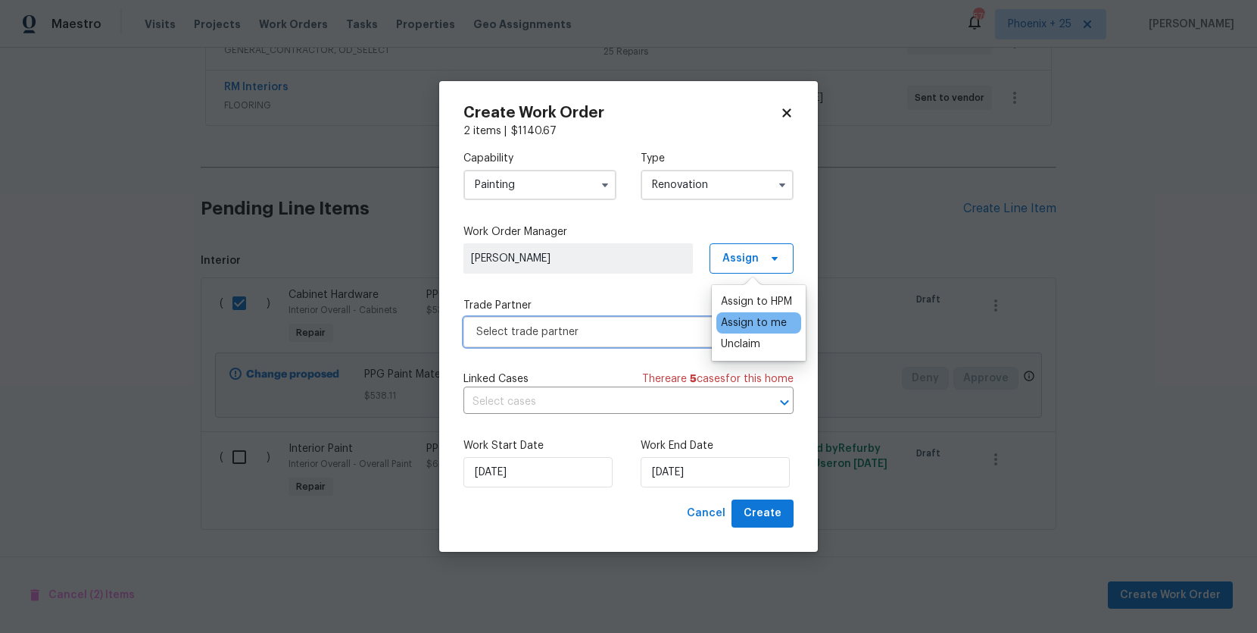
click at [620, 330] on span "Select trade partner" at bounding box center [617, 331] width 283 height 15
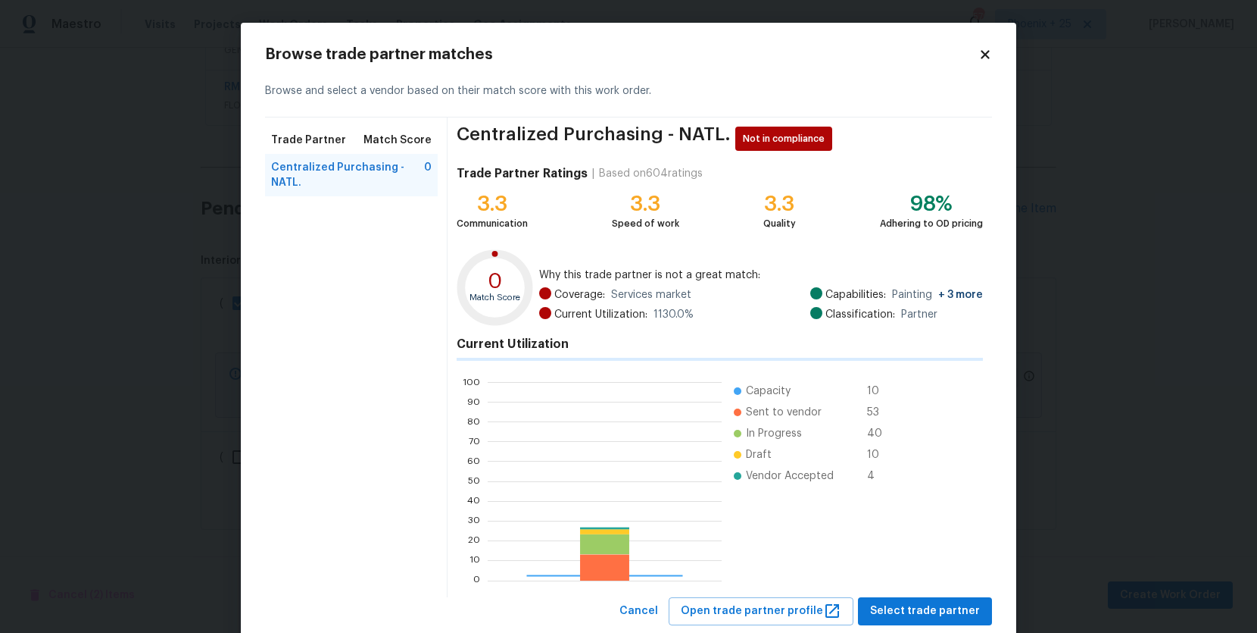
scroll to position [212, 234]
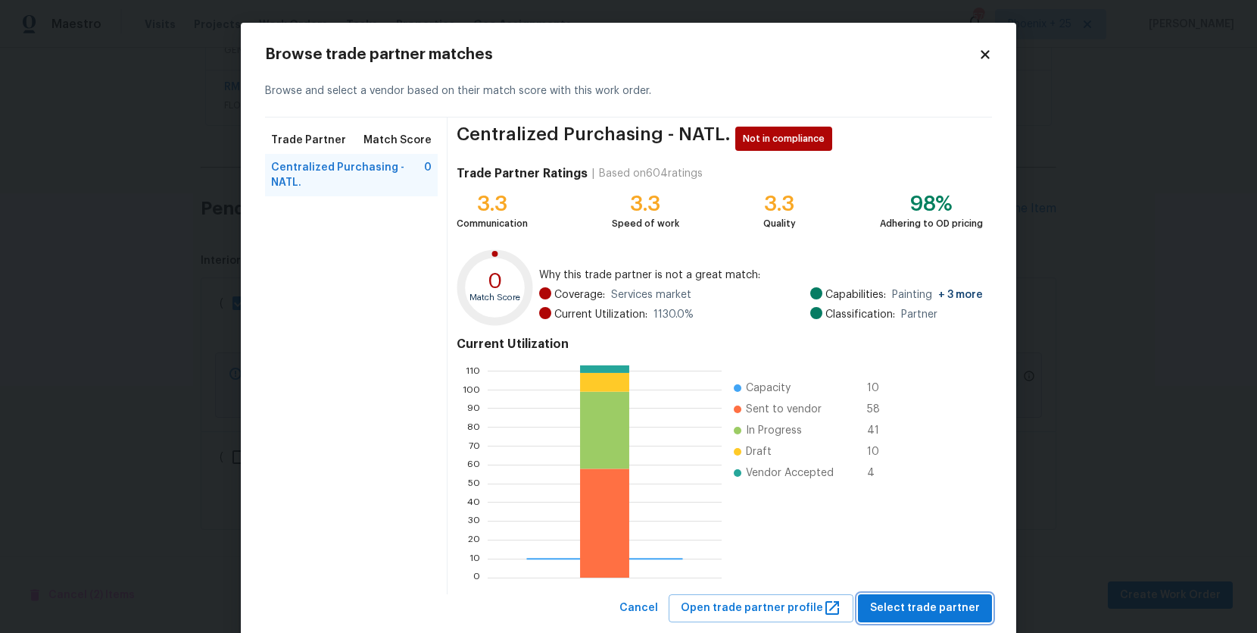
click at [904, 595] on button "Select trade partner" at bounding box center [925, 608] width 134 height 28
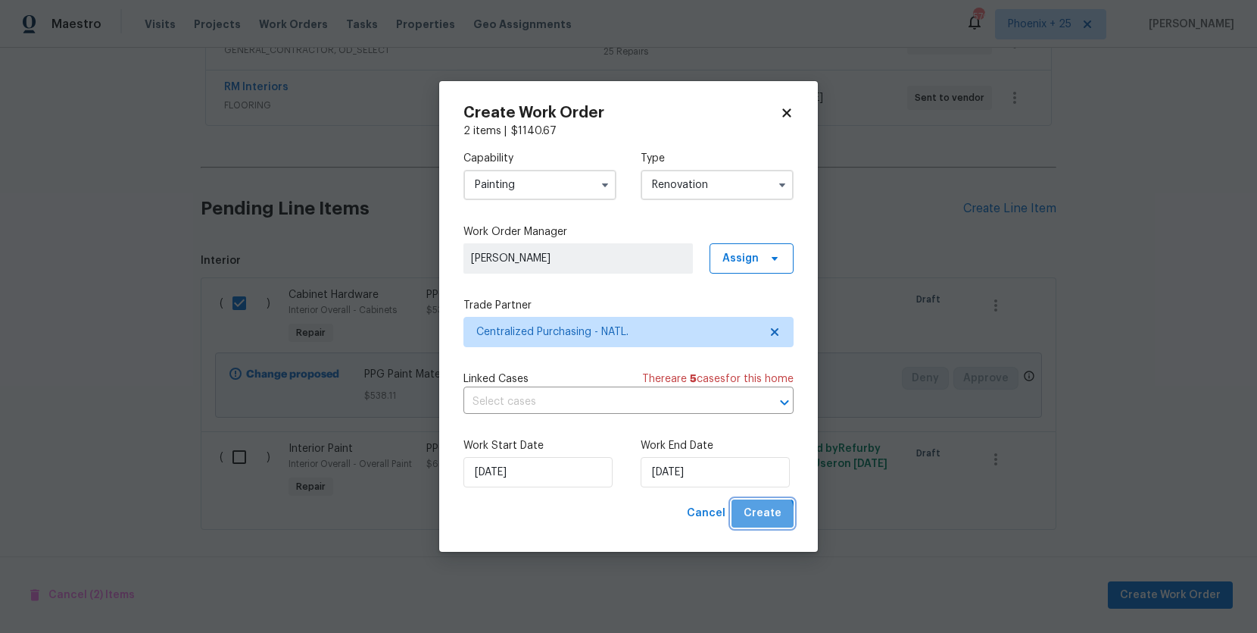
click at [753, 519] on span "Create" at bounding box center [763, 513] width 38 height 19
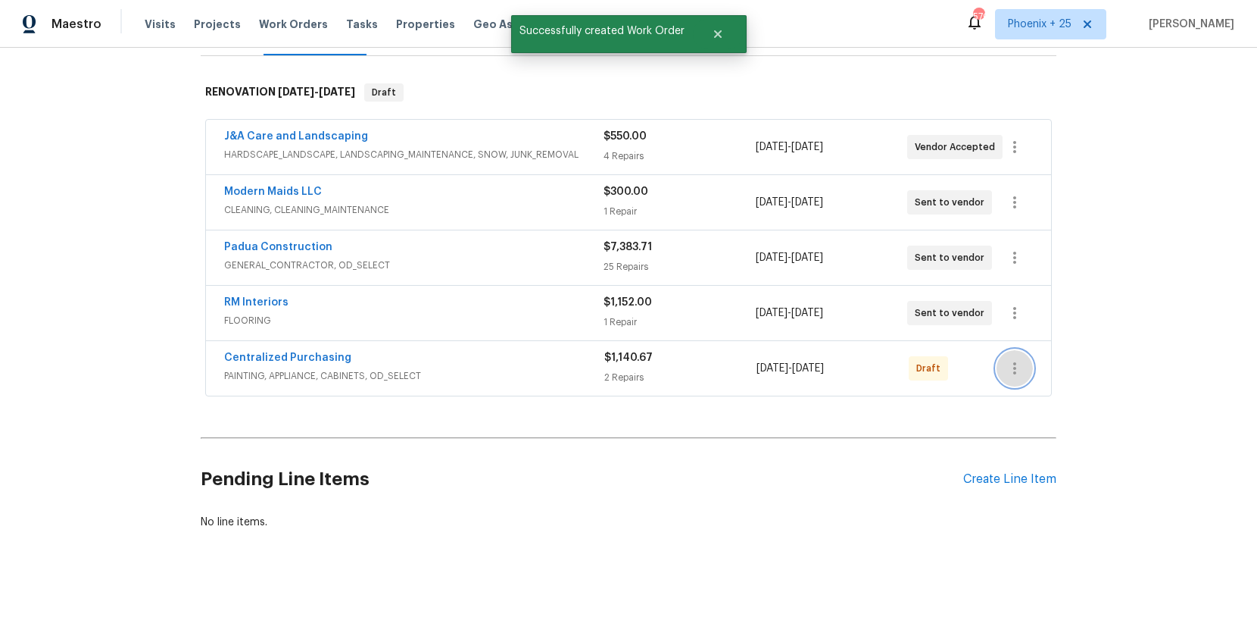
click at [1016, 370] on icon "button" at bounding box center [1015, 368] width 18 height 18
click at [1020, 369] on li "Send to Vendor" at bounding box center [1079, 368] width 164 height 25
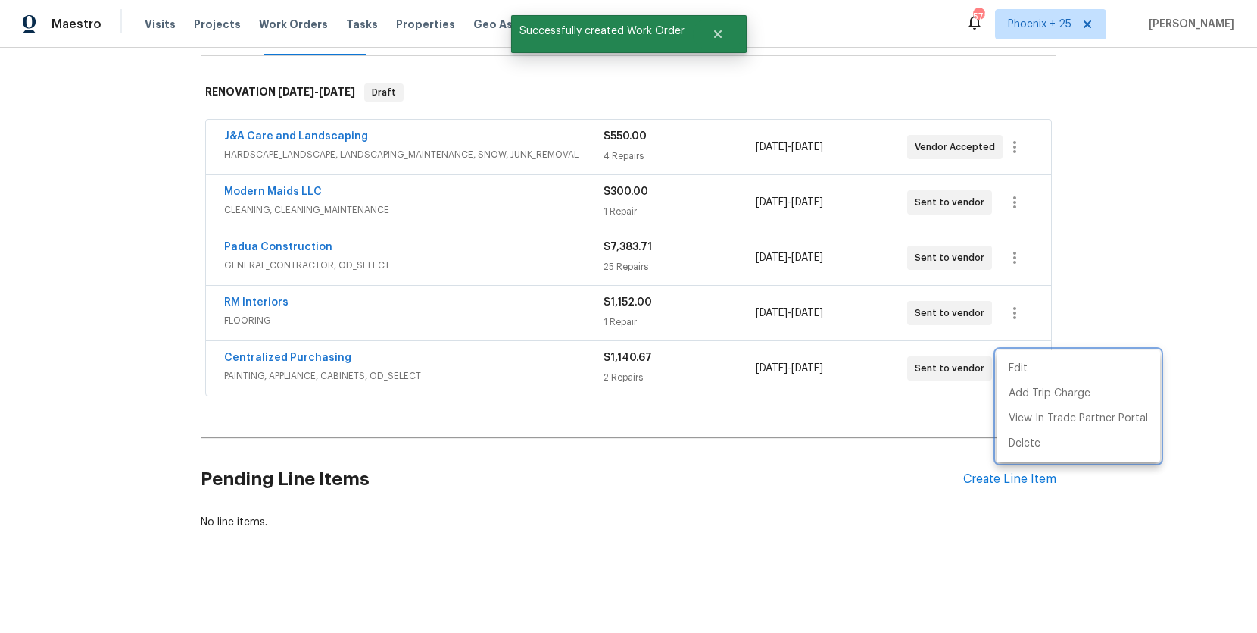
drag, startPoint x: 333, startPoint y: 357, endPoint x: 317, endPoint y: 359, distance: 15.3
click at [330, 357] on div at bounding box center [628, 316] width 1257 height 633
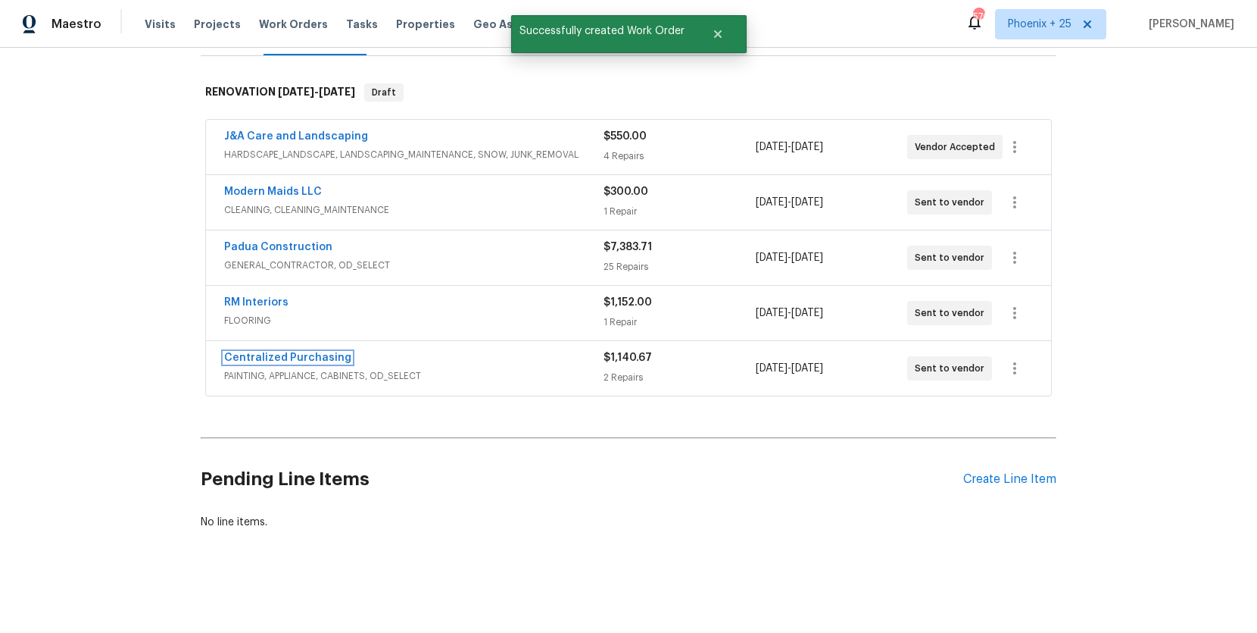
click at [295, 359] on link "Centralized Purchasing" at bounding box center [287, 357] width 127 height 11
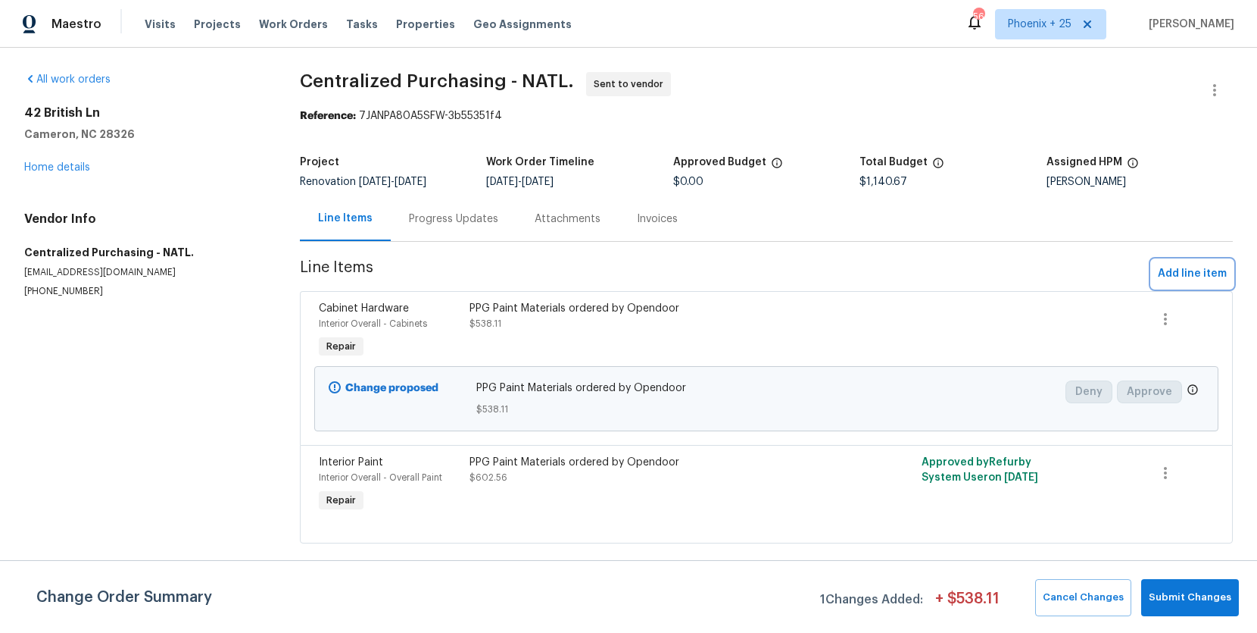
click at [1159, 269] on span "Add line item" at bounding box center [1192, 273] width 69 height 19
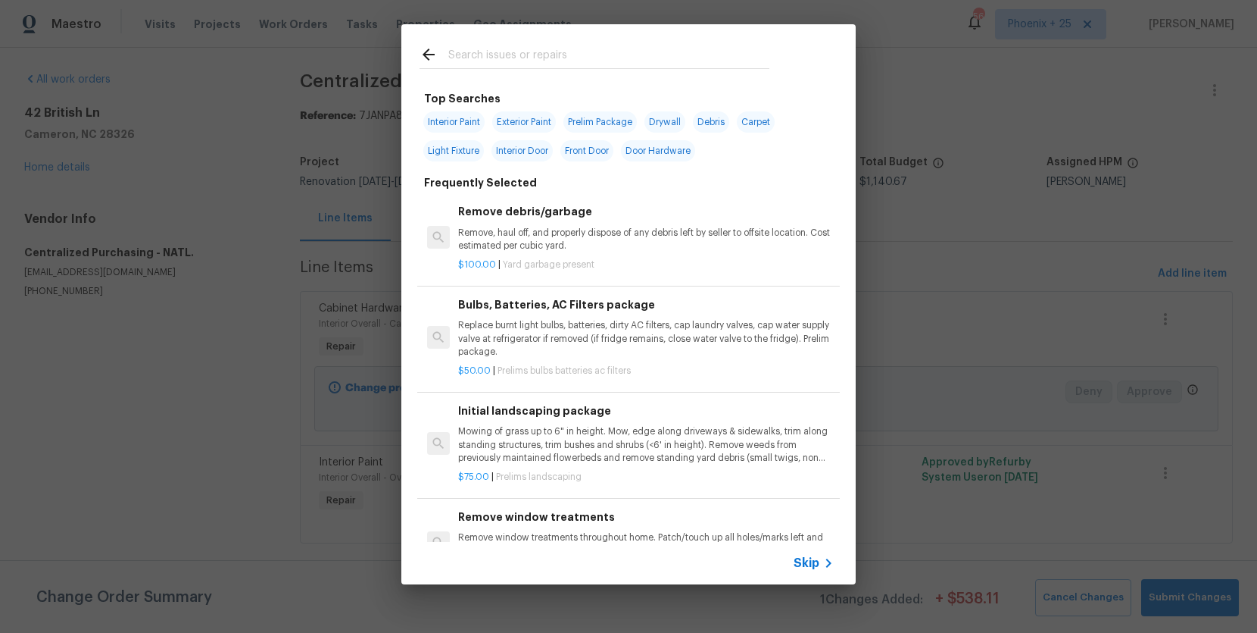
click at [617, 51] on input "text" at bounding box center [608, 56] width 321 height 23
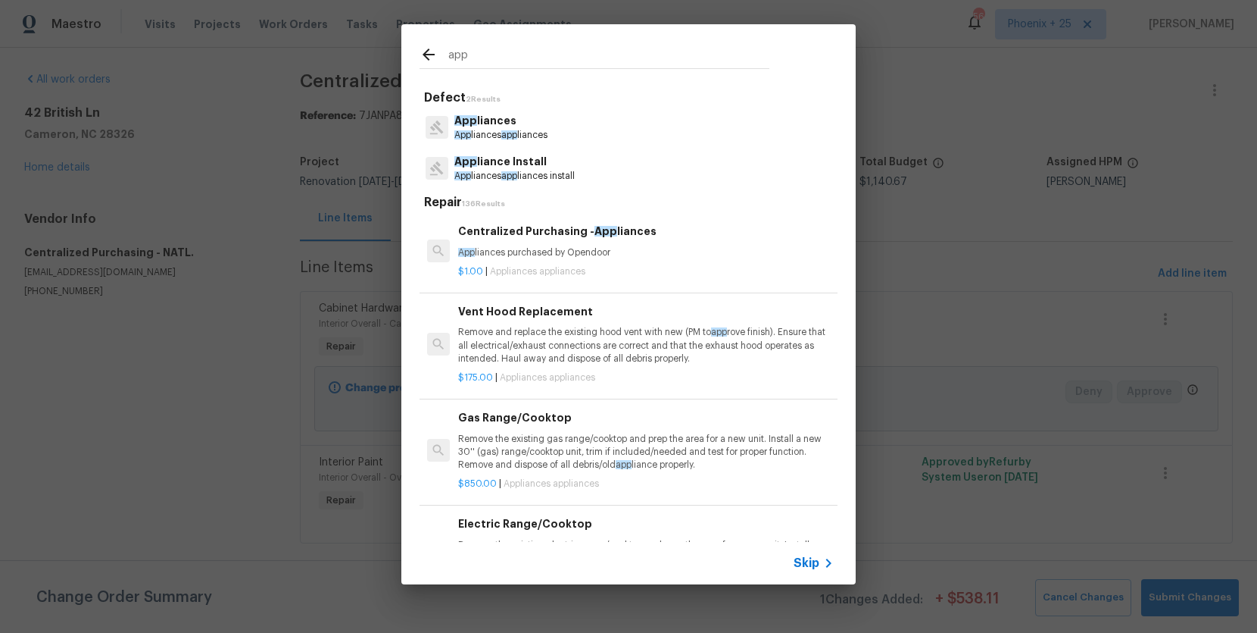
type input "app"
click at [637, 261] on div "$1.00 | Appliances appliances" at bounding box center [646, 268] width 376 height 19
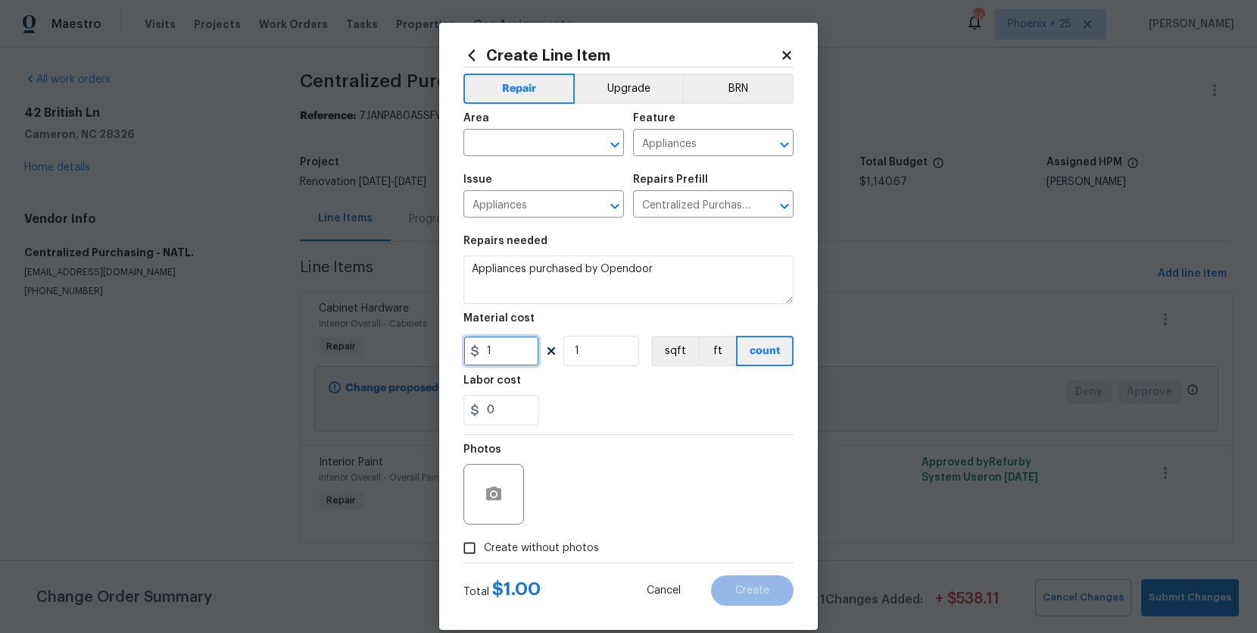
drag, startPoint x: 513, startPoint y: 352, endPoint x: 451, endPoint y: 348, distance: 62.3
click at [451, 348] on div "Create Line Item Repair Upgrade BRN Area ​ Feature Appliances ​ Issue Appliance…" at bounding box center [628, 326] width 379 height 607
type input "202.28"
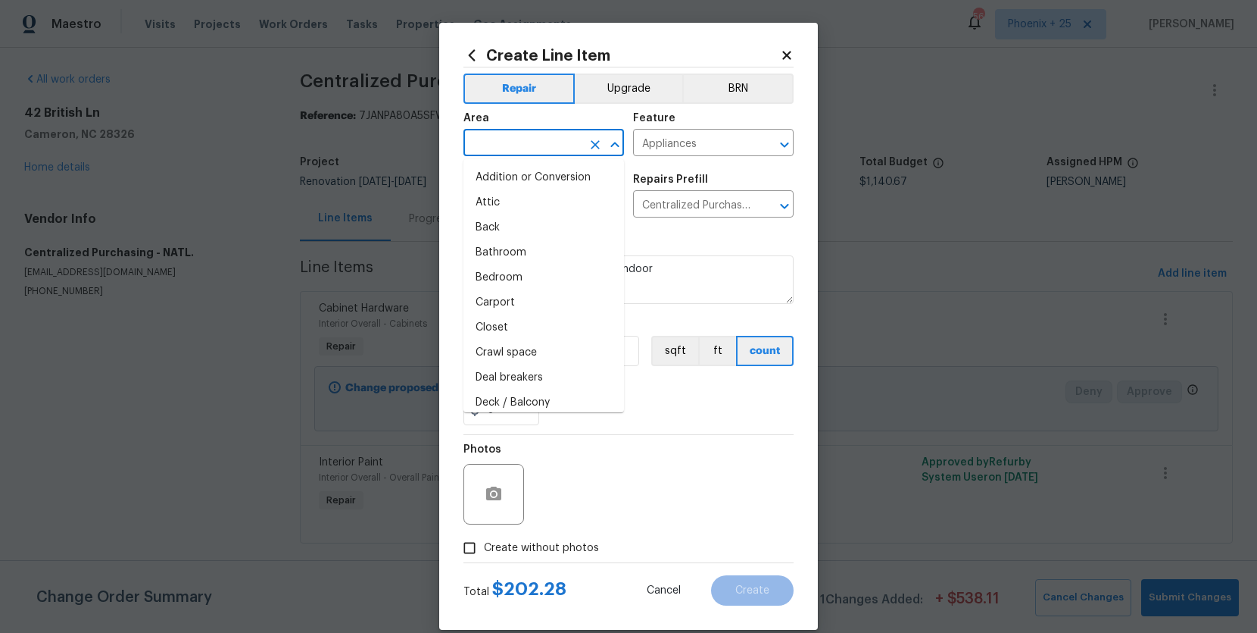
click at [507, 133] on input "text" at bounding box center [523, 144] width 118 height 23
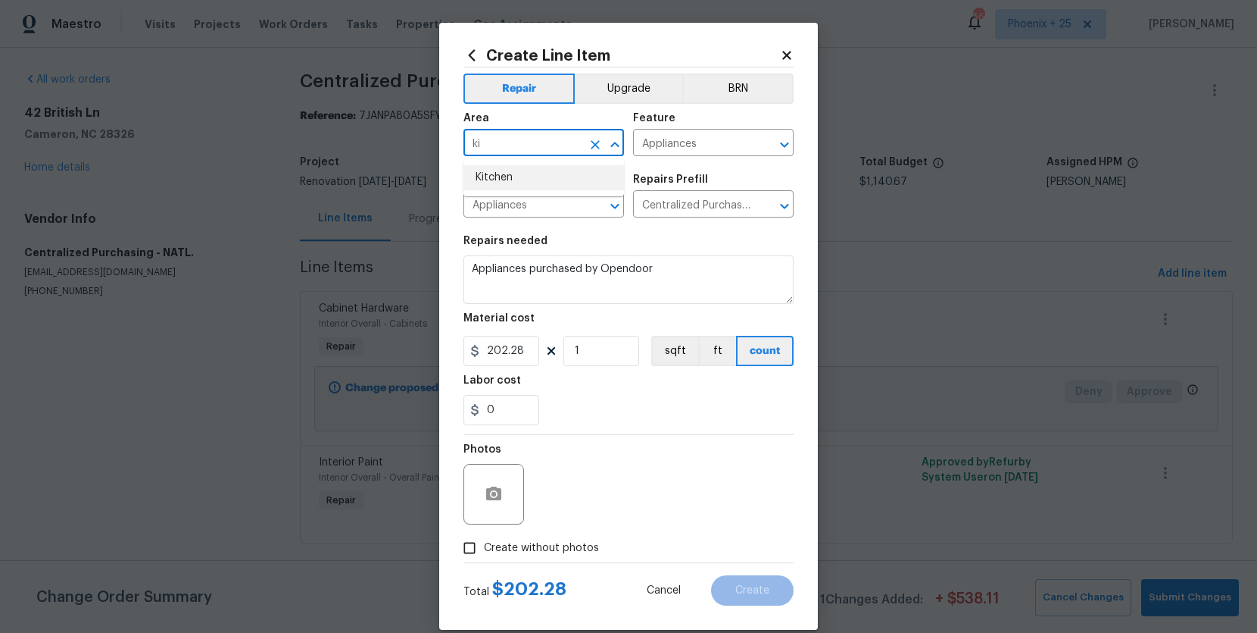
click at [495, 171] on li "Kitchen" at bounding box center [544, 177] width 161 height 25
type input "Kitchen"
drag, startPoint x: 542, startPoint y: 544, endPoint x: 545, endPoint y: 536, distance: 8.2
click at [542, 541] on span "Create without photos" at bounding box center [541, 548] width 115 height 16
click at [484, 541] on input "Create without photos" at bounding box center [469, 547] width 29 height 29
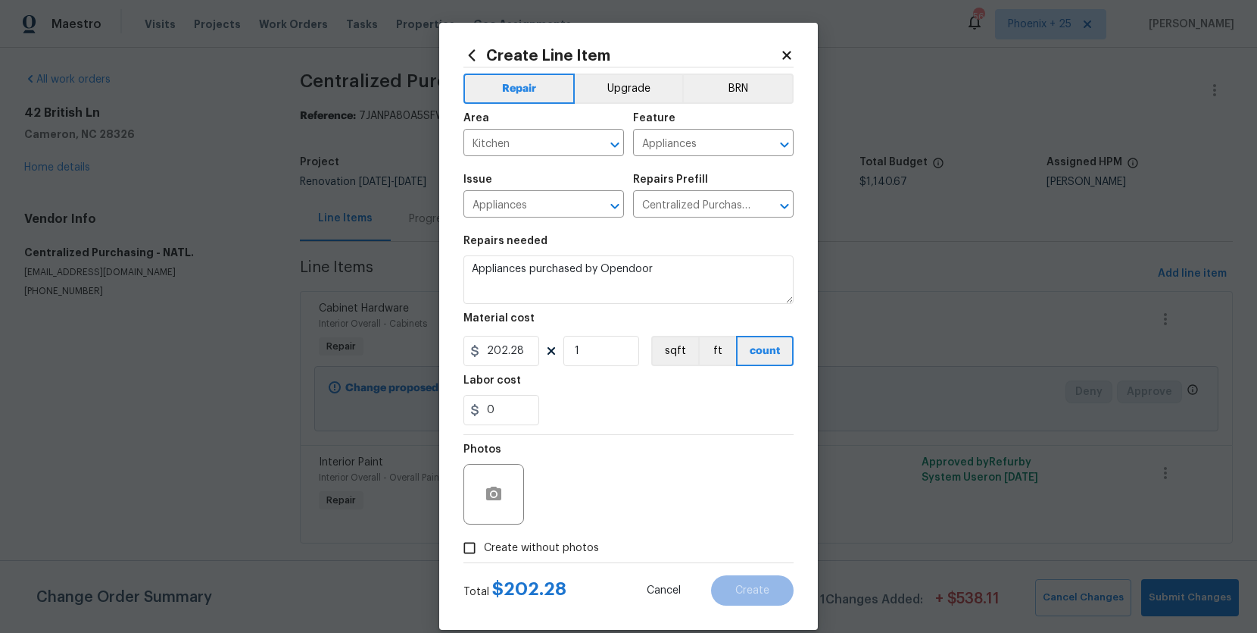
checkbox input "true"
click at [583, 495] on textarea at bounding box center [665, 494] width 258 height 61
type textarea "NA"
click at [731, 575] on button "Create" at bounding box center [752, 590] width 83 height 30
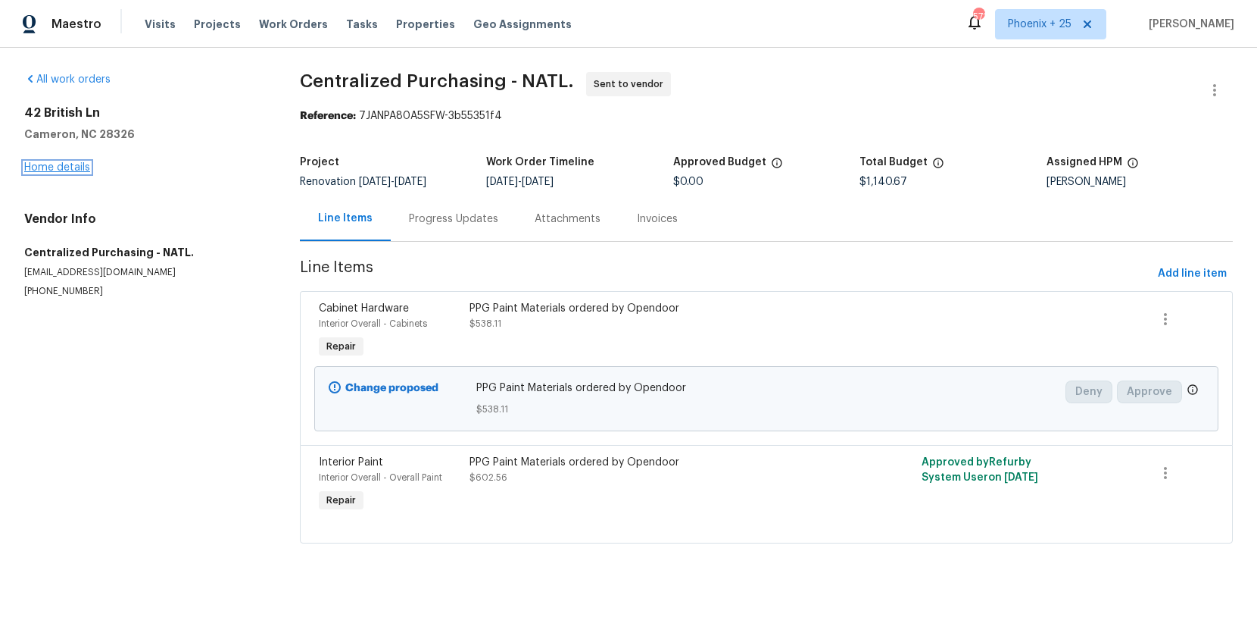
click at [63, 162] on link "Home details" at bounding box center [57, 167] width 66 height 11
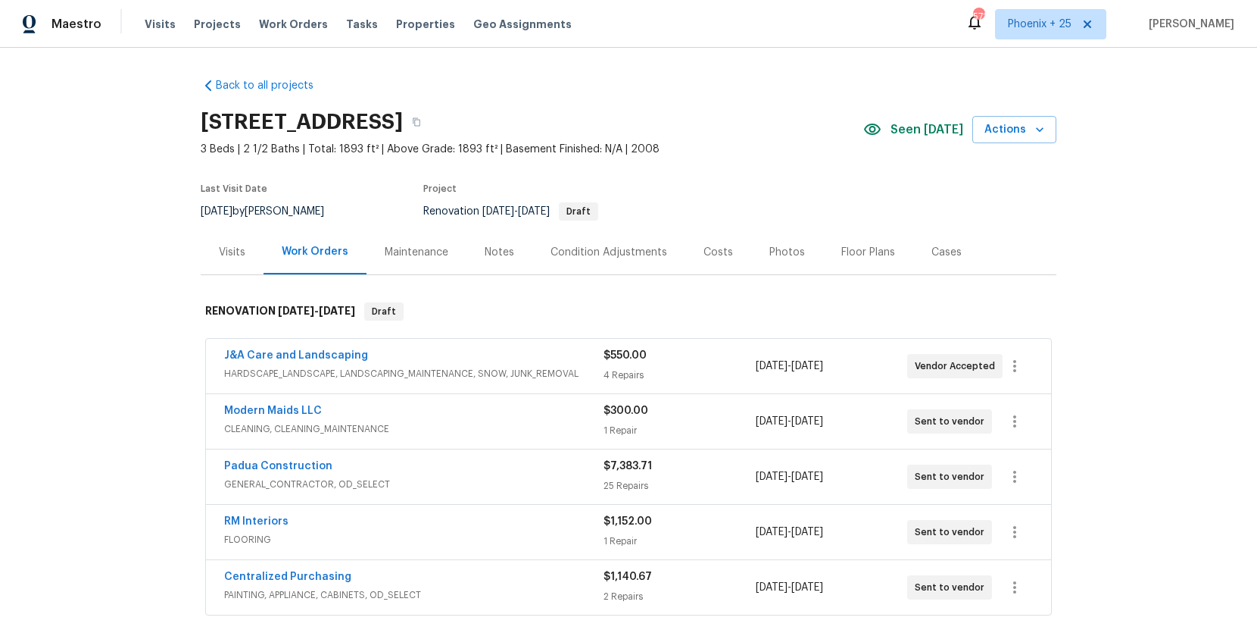
click at [226, 249] on div "Visits" at bounding box center [232, 252] width 27 height 15
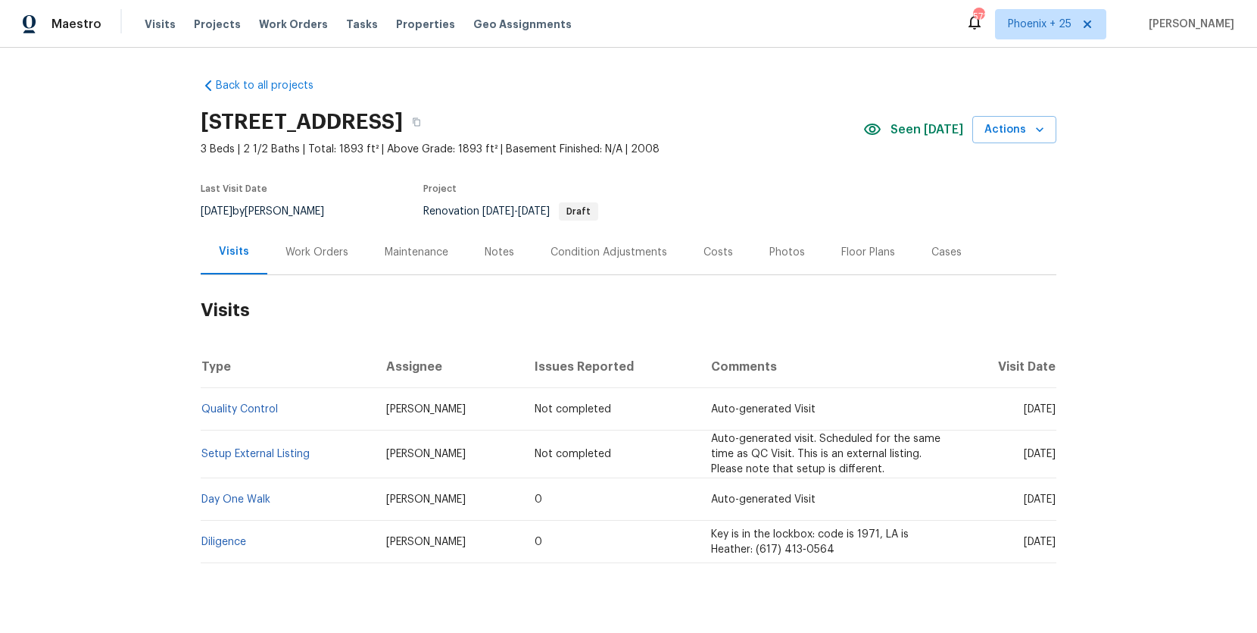
scroll to position [33, 0]
